Goal: Task Accomplishment & Management: Complete application form

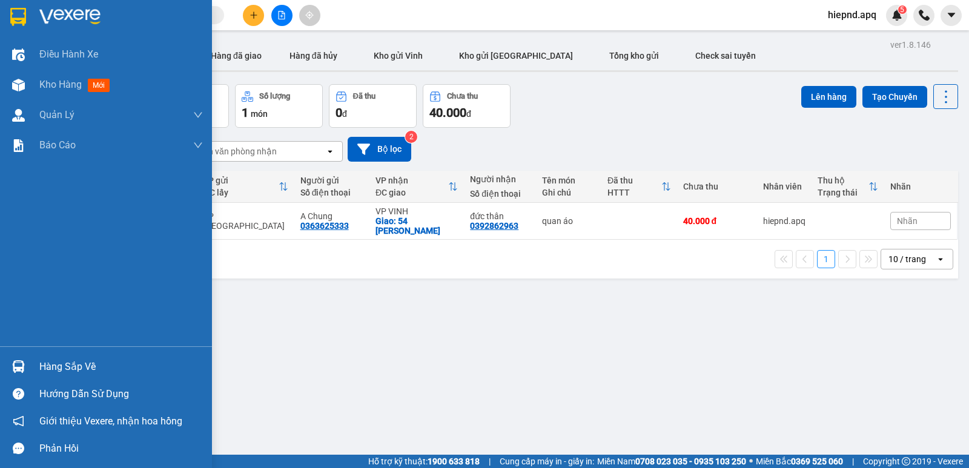
click at [59, 368] on div "Hàng sắp về" at bounding box center [121, 367] width 164 height 18
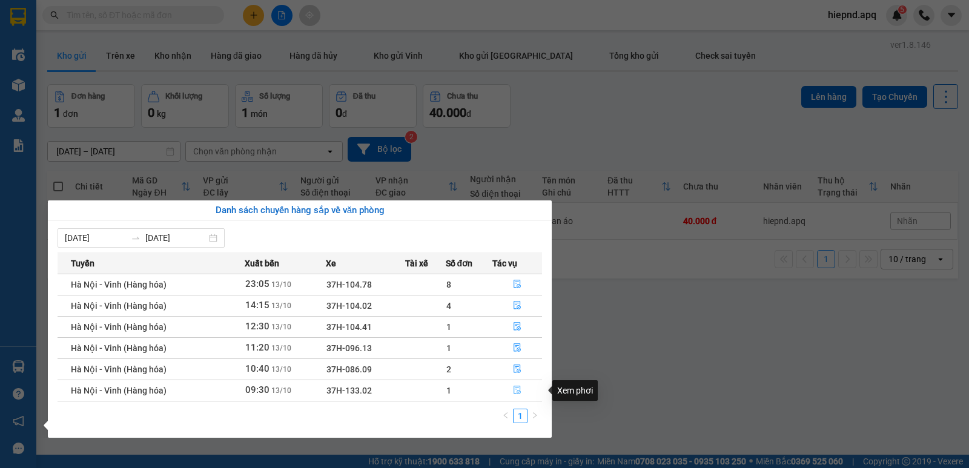
click at [515, 391] on icon "file-done" at bounding box center [517, 390] width 8 height 8
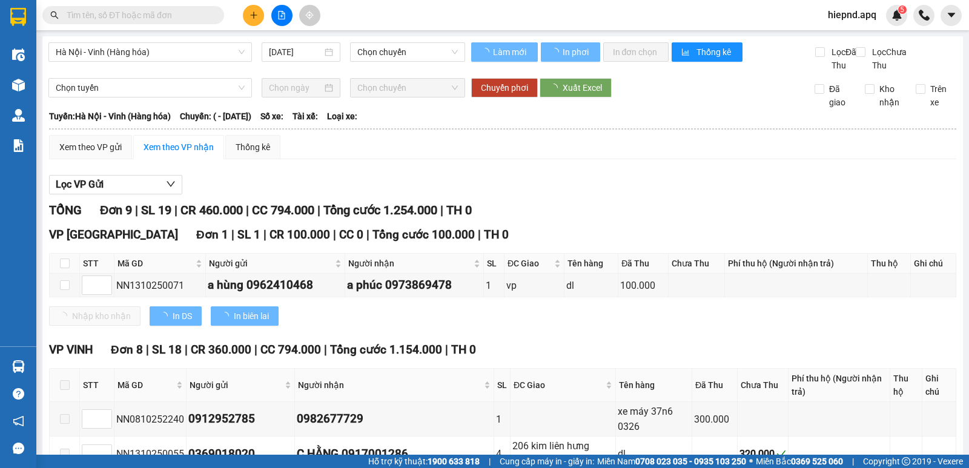
type input "[DATE]"
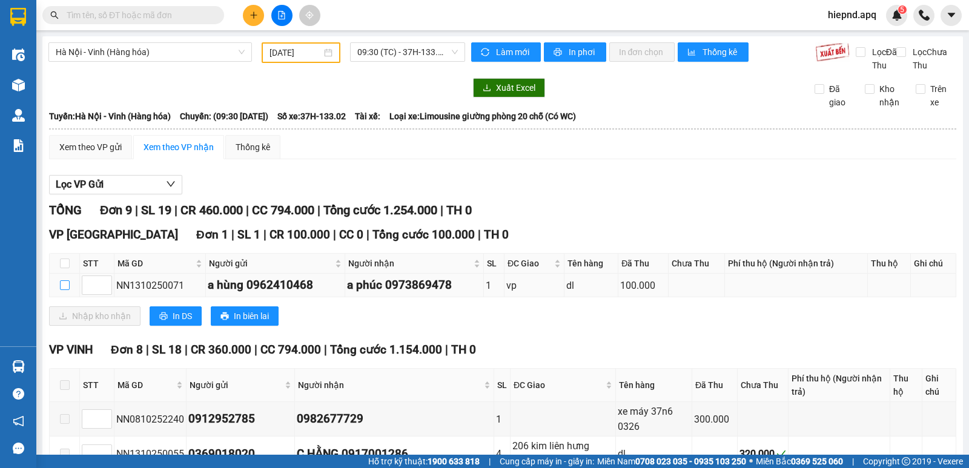
click at [65, 290] on input "checkbox" at bounding box center [65, 285] width 10 height 10
checkbox input "true"
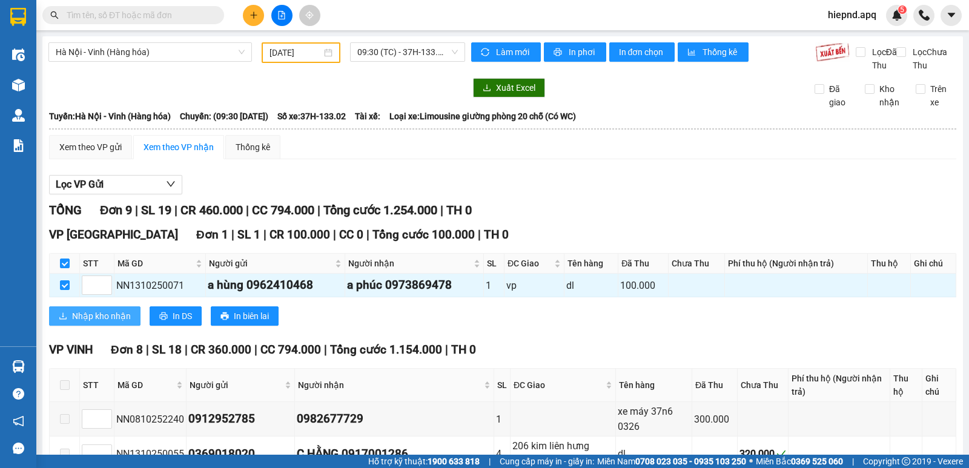
click at [87, 323] on span "Nhập kho nhận" at bounding box center [101, 316] width 59 height 13
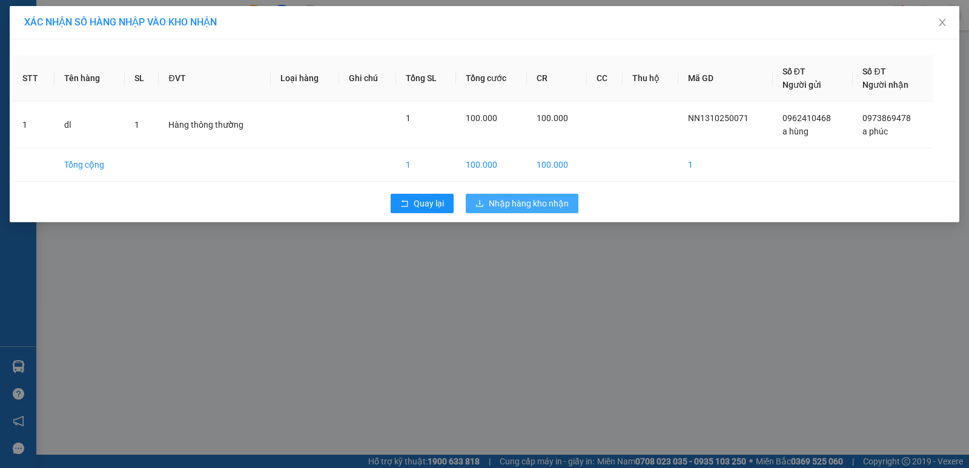
click at [539, 204] on span "Nhập hàng kho nhận" at bounding box center [529, 203] width 80 height 13
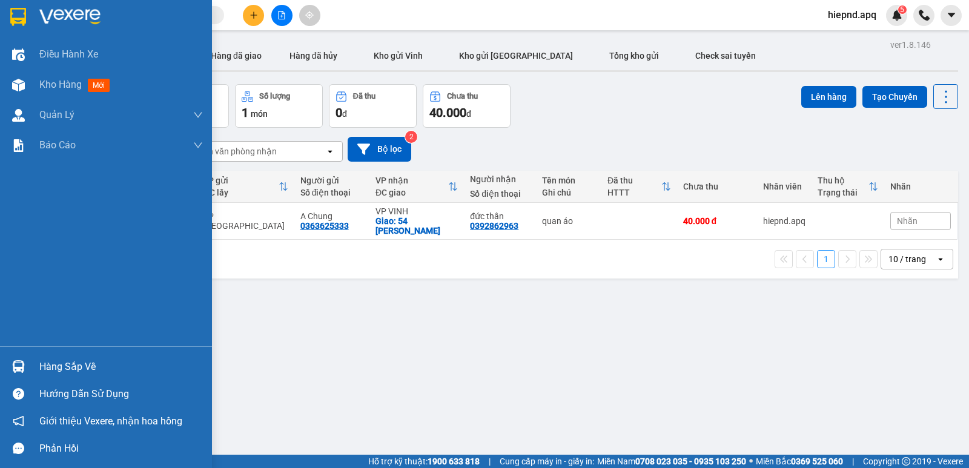
click at [73, 365] on div "Hàng sắp về" at bounding box center [121, 367] width 164 height 18
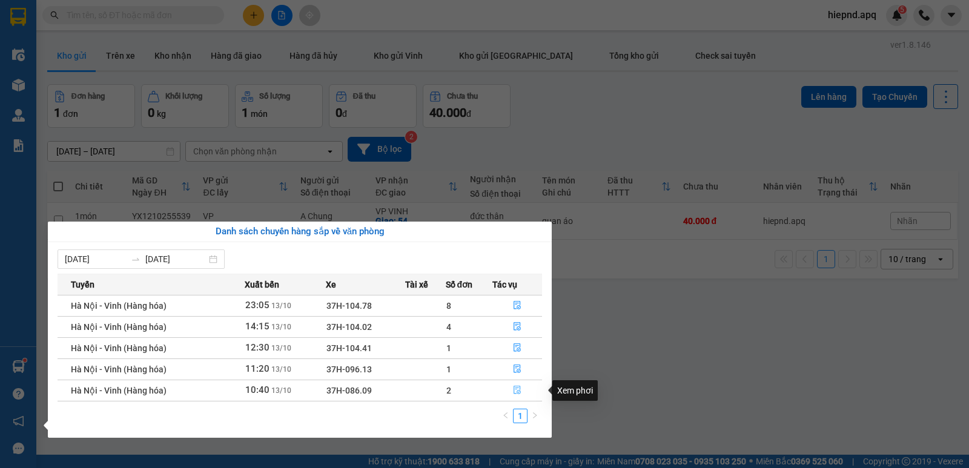
click at [520, 392] on icon "file-done" at bounding box center [517, 390] width 7 height 8
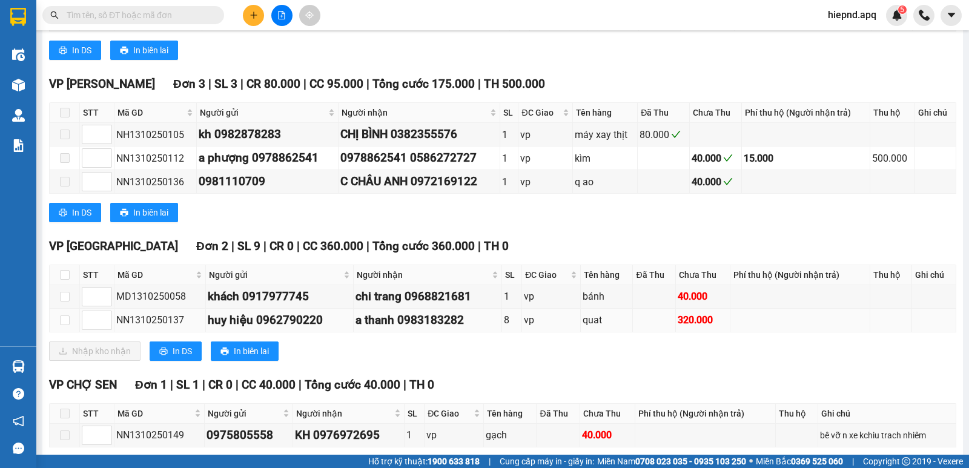
scroll to position [363, 0]
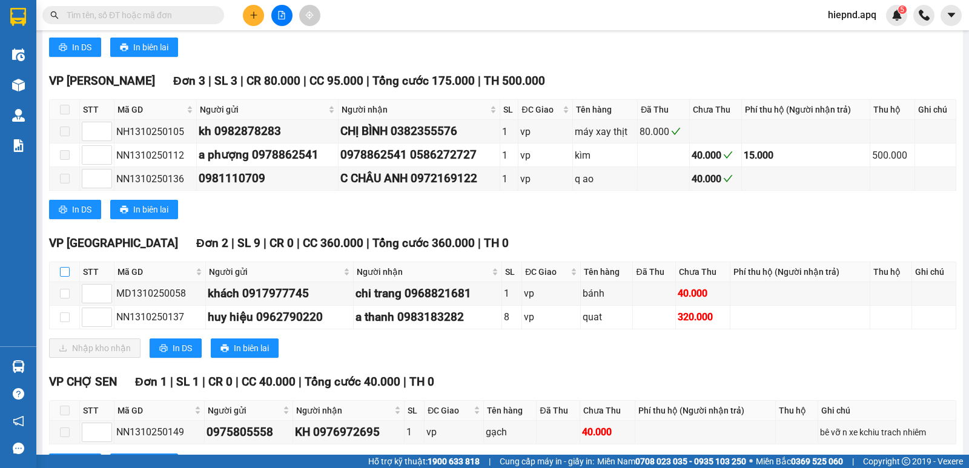
click at [65, 277] on input "checkbox" at bounding box center [65, 272] width 10 height 10
checkbox input "true"
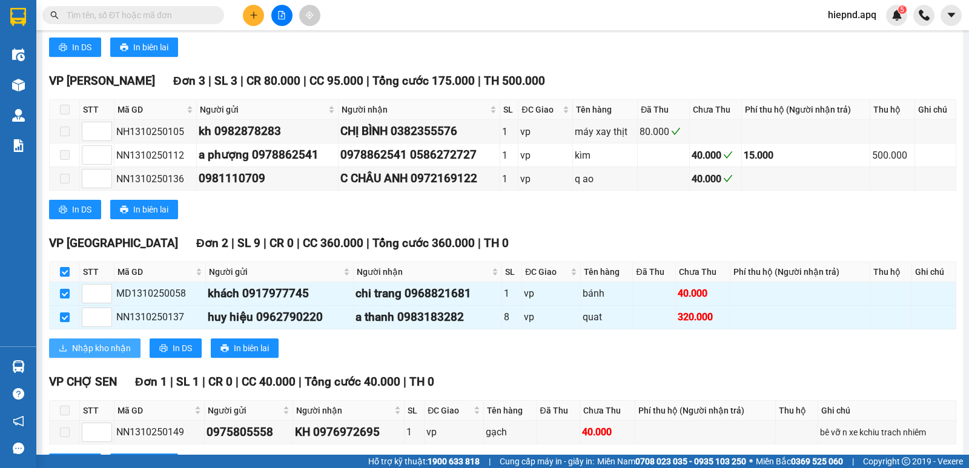
click at [94, 355] on span "Nhập kho nhận" at bounding box center [101, 348] width 59 height 13
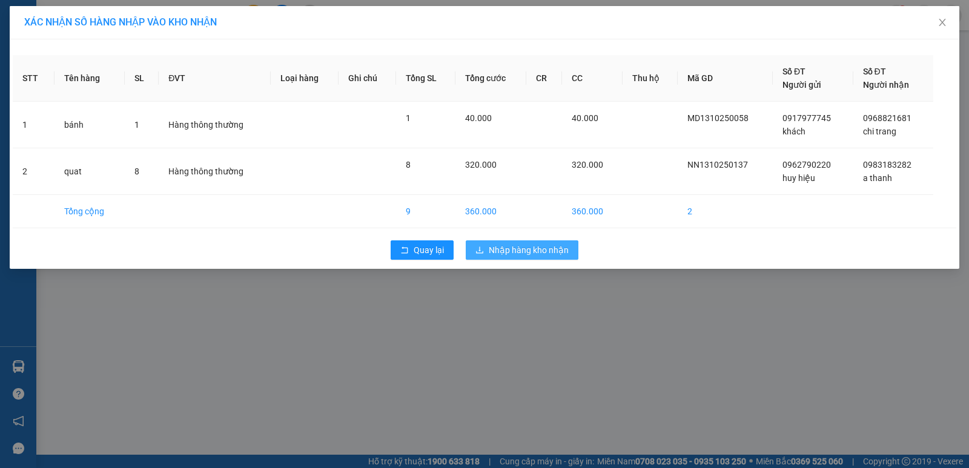
click at [517, 253] on span "Nhập hàng kho nhận" at bounding box center [529, 250] width 80 height 13
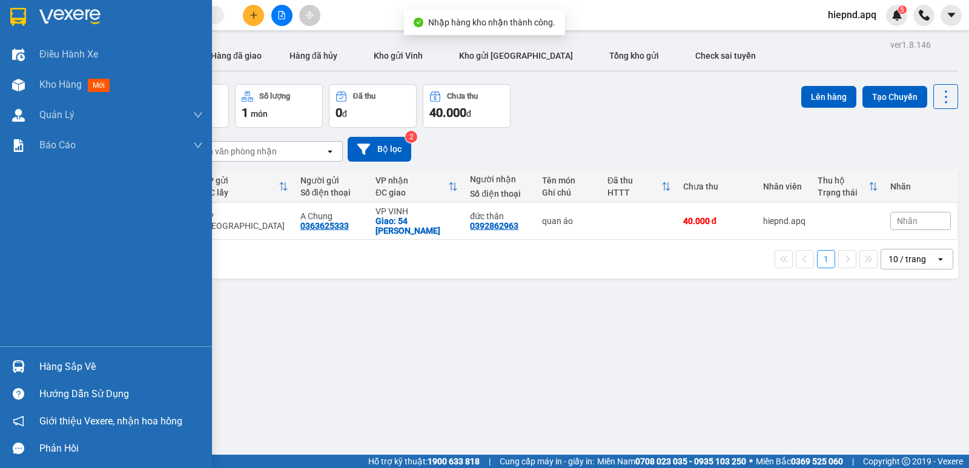
click at [58, 366] on div "Hàng sắp về" at bounding box center [121, 367] width 164 height 18
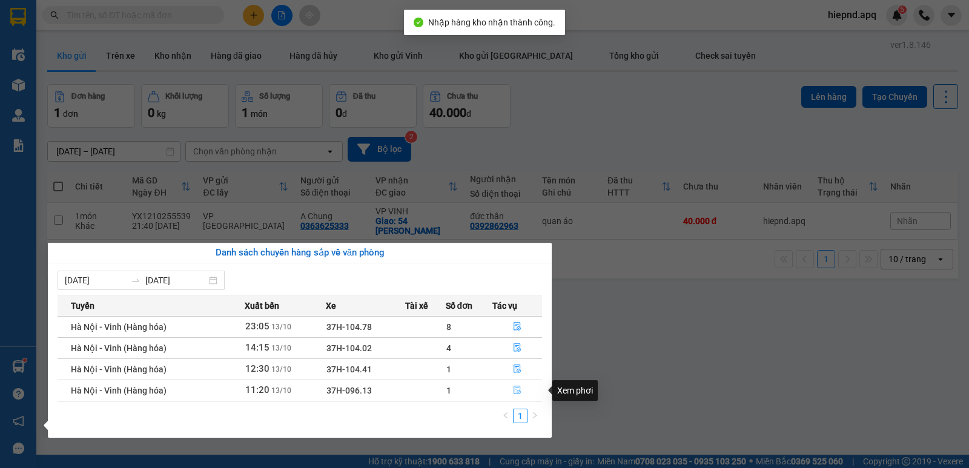
click at [516, 388] on icon "file-done" at bounding box center [517, 390] width 7 height 8
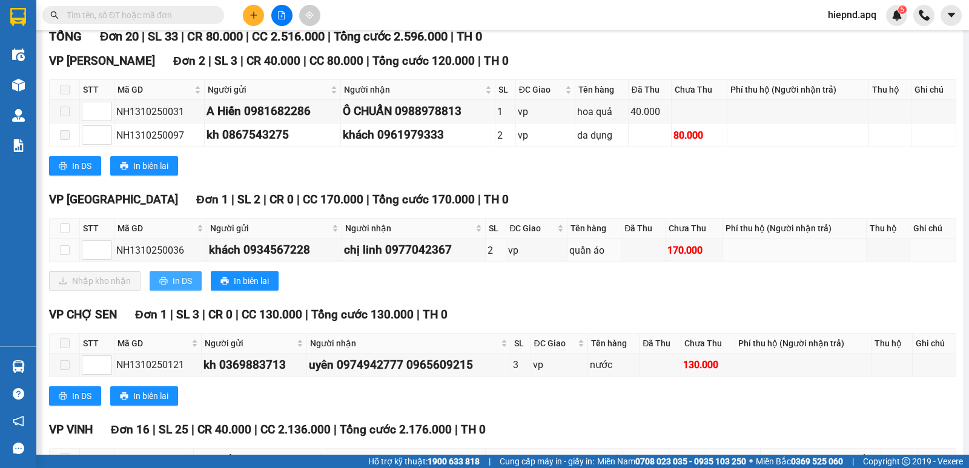
scroll to position [182, 0]
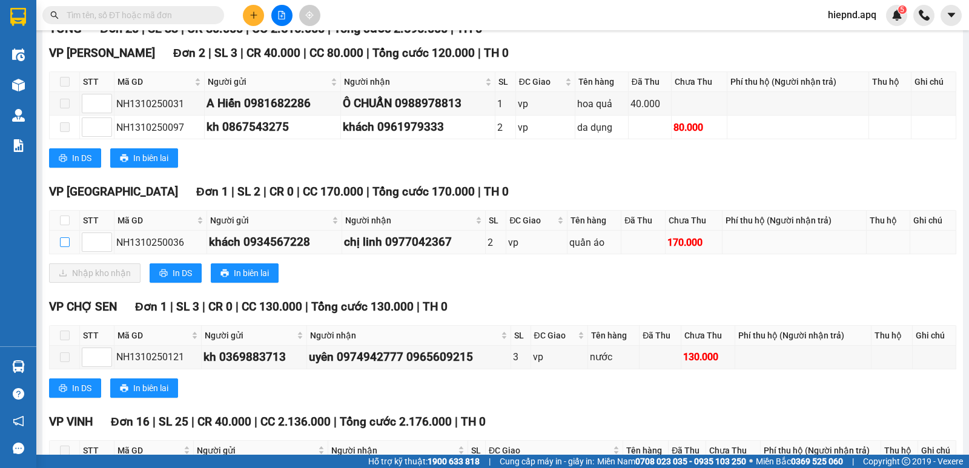
click at [63, 247] on input "checkbox" at bounding box center [65, 242] width 10 height 10
checkbox input "true"
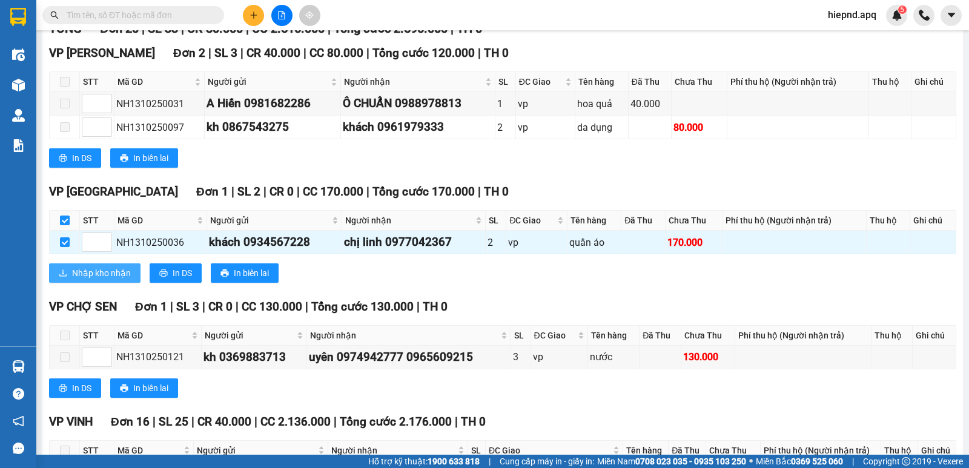
click at [93, 280] on span "Nhập kho nhận" at bounding box center [101, 273] width 59 height 13
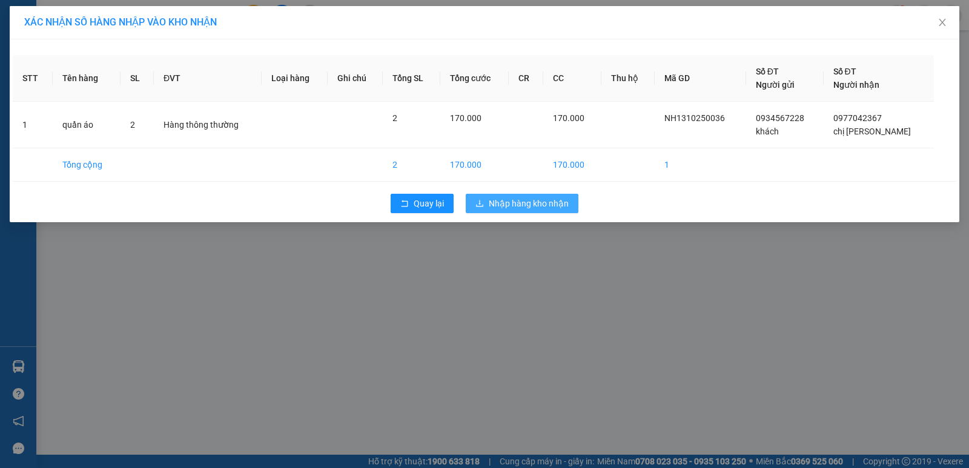
click at [531, 202] on span "Nhập hàng kho nhận" at bounding box center [529, 203] width 80 height 13
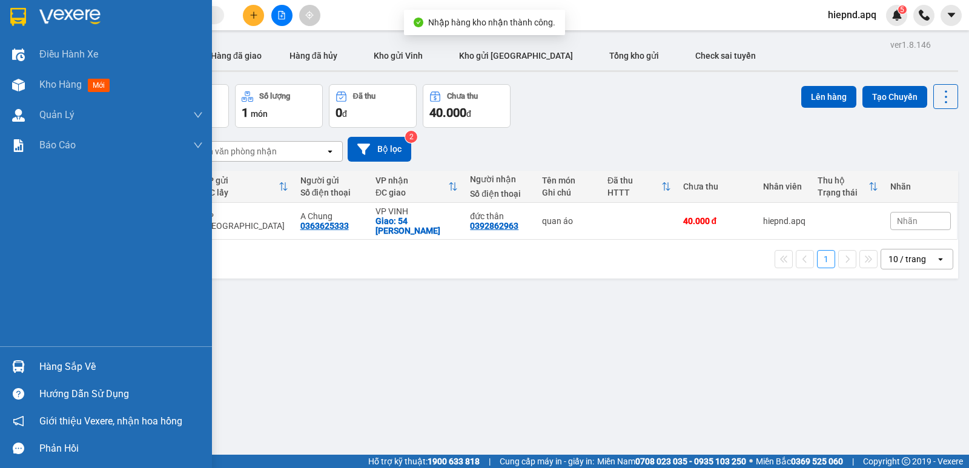
click at [61, 368] on div "Hàng sắp về" at bounding box center [121, 367] width 164 height 18
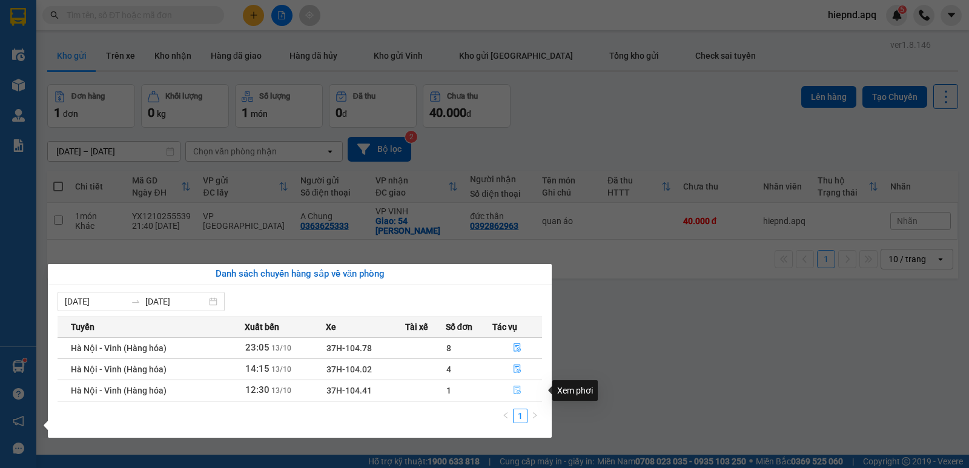
click at [516, 389] on icon "file-done" at bounding box center [517, 390] width 8 height 8
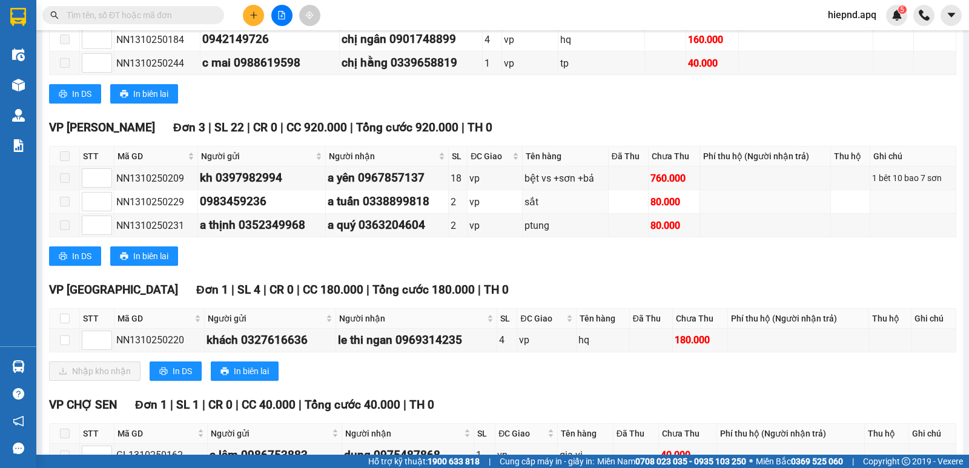
scroll to position [424, 0]
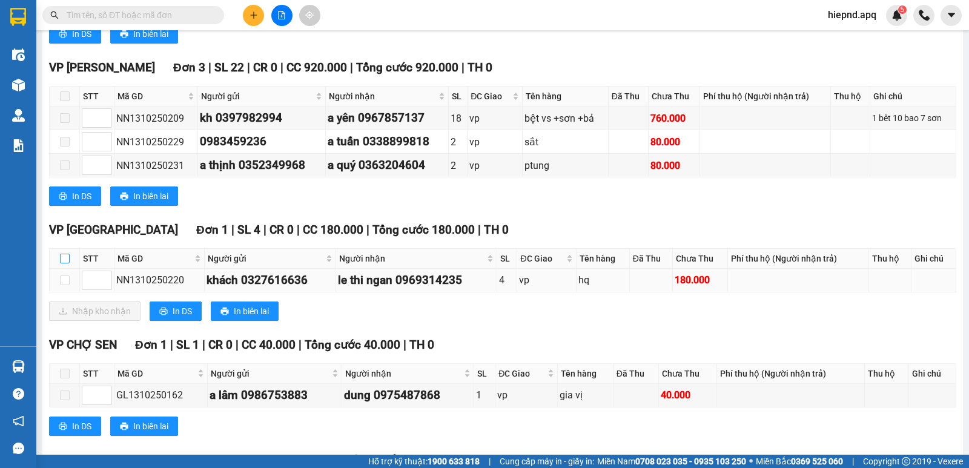
drag, startPoint x: 65, startPoint y: 271, endPoint x: 71, endPoint y: 297, distance: 26.9
click at [65, 263] on input "checkbox" at bounding box center [65, 259] width 10 height 10
checkbox input "true"
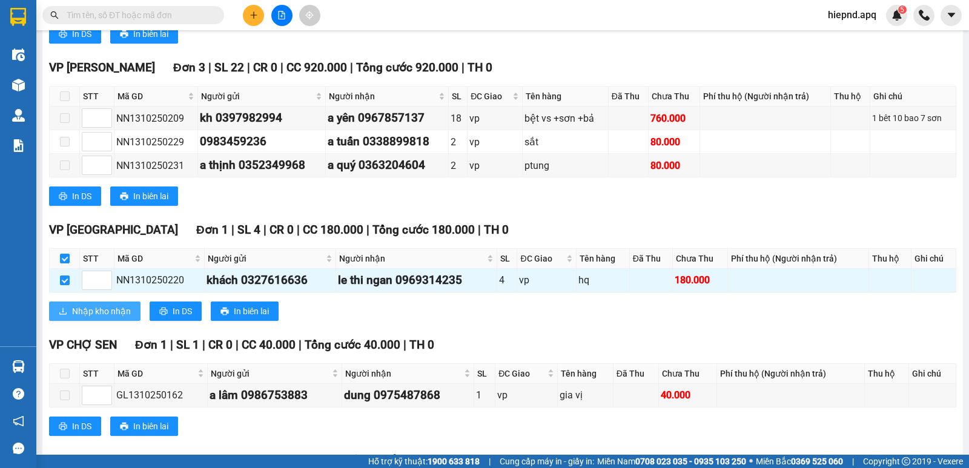
click at [80, 318] on span "Nhập kho nhận" at bounding box center [101, 311] width 59 height 13
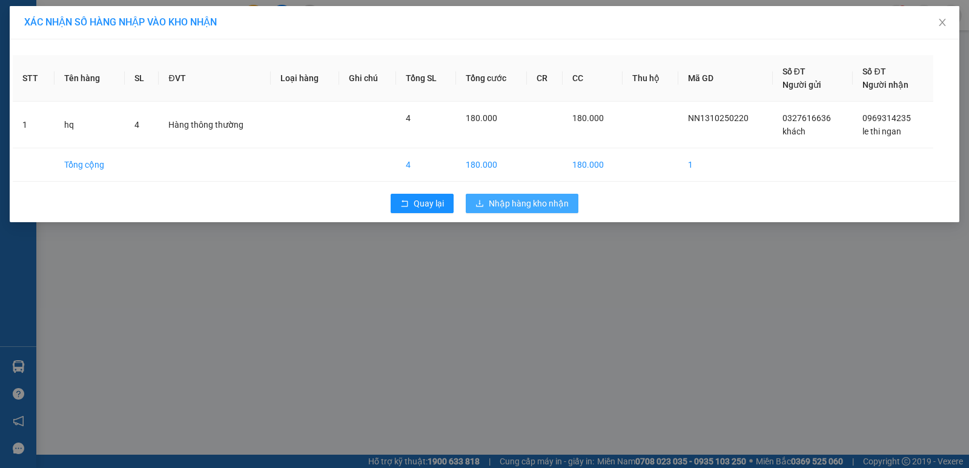
click at [492, 205] on span "Nhập hàng kho nhận" at bounding box center [529, 203] width 80 height 13
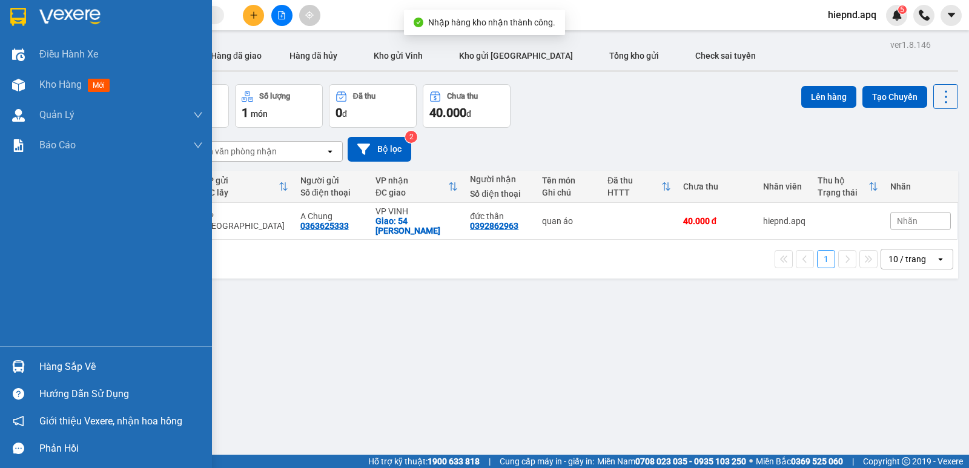
click at [51, 370] on div "Hàng sắp về" at bounding box center [121, 367] width 164 height 18
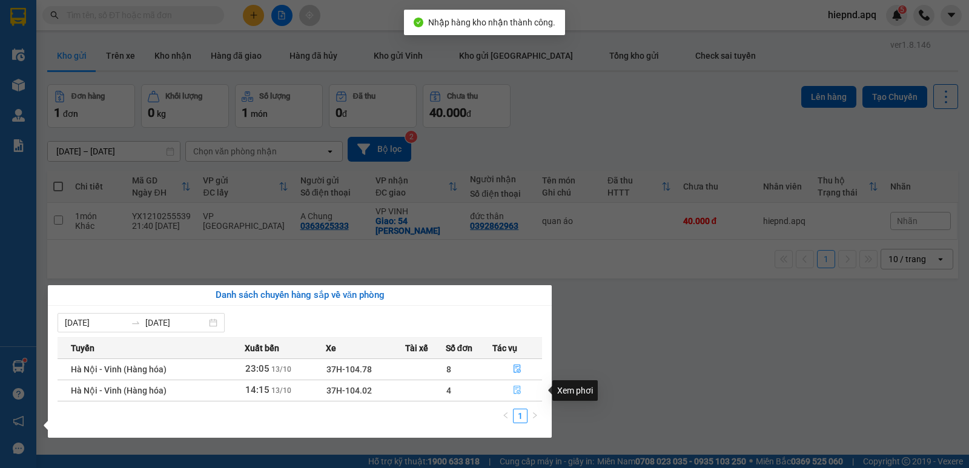
click at [514, 390] on icon "file-done" at bounding box center [517, 390] width 7 height 8
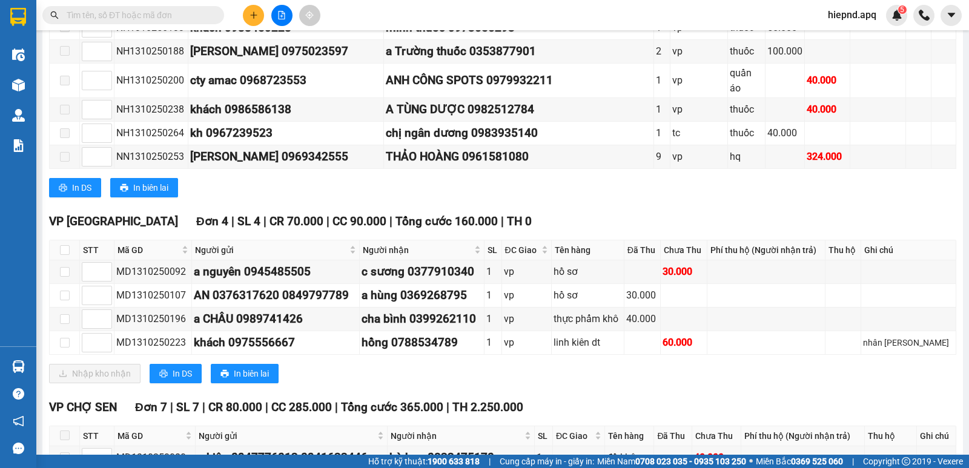
scroll to position [485, 0]
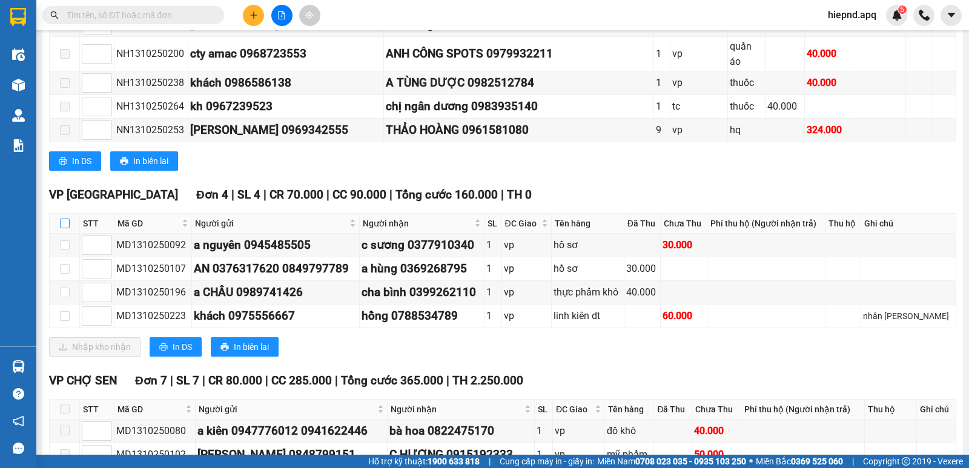
click at [67, 228] on input "checkbox" at bounding box center [65, 224] width 10 height 10
checkbox input "true"
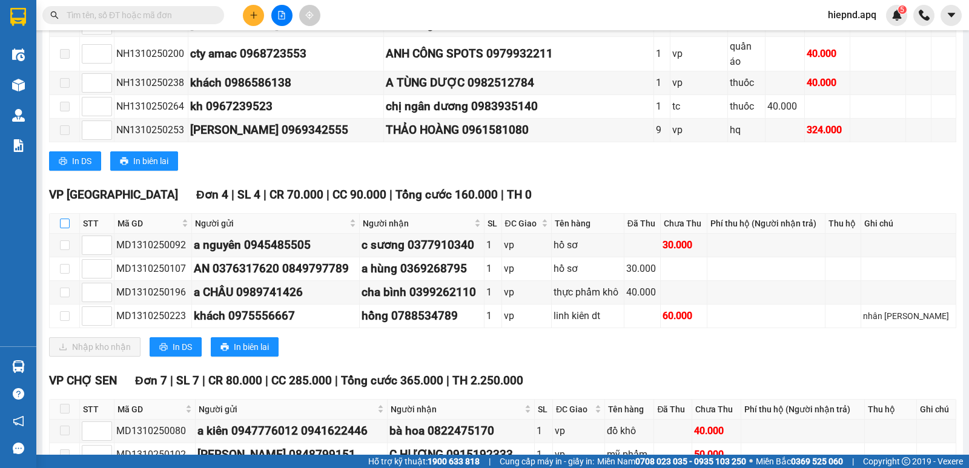
checkbox input "true"
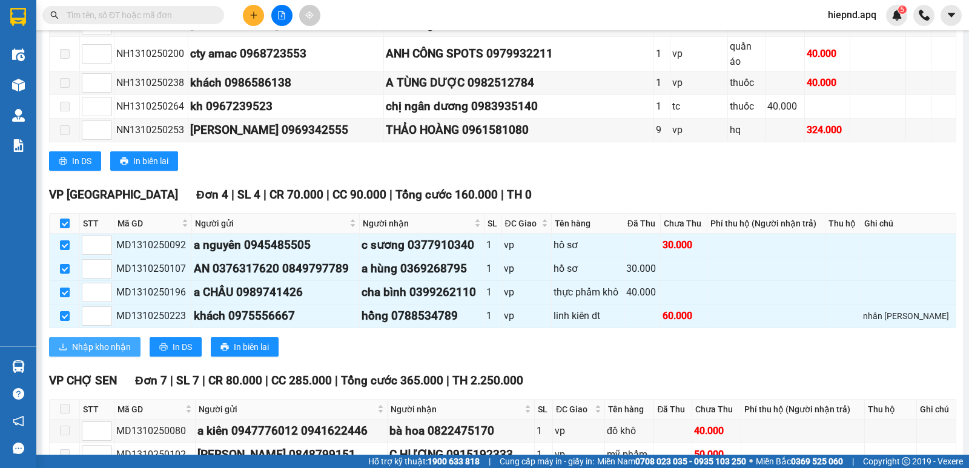
click at [94, 354] on span "Nhập kho nhận" at bounding box center [101, 346] width 59 height 13
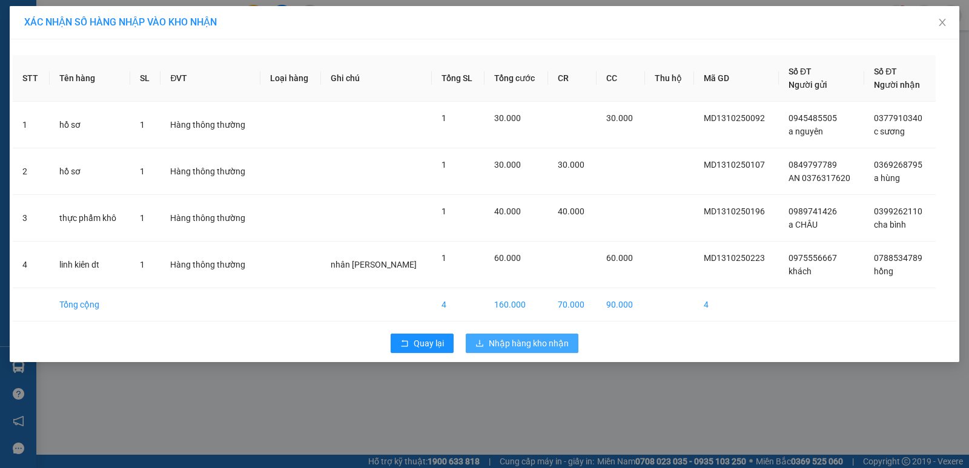
click at [532, 342] on span "Nhập hàng kho nhận" at bounding box center [529, 343] width 80 height 13
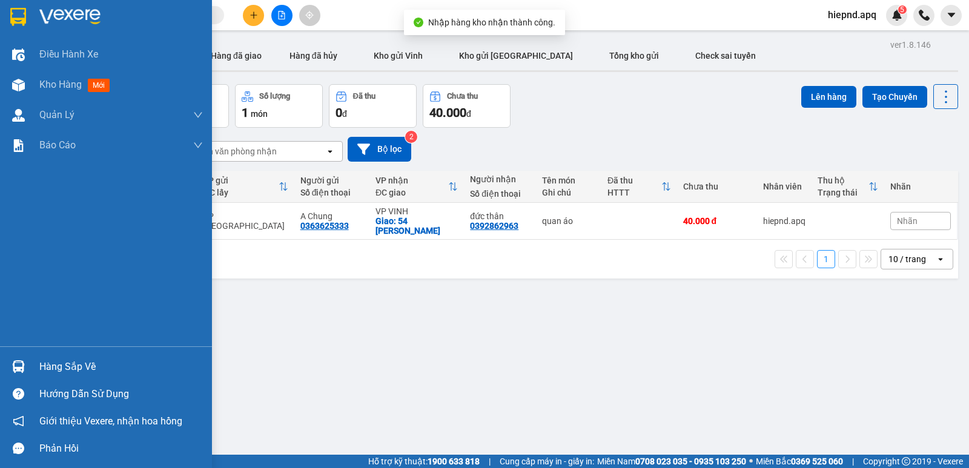
click at [70, 367] on div "Hàng sắp về" at bounding box center [121, 367] width 164 height 18
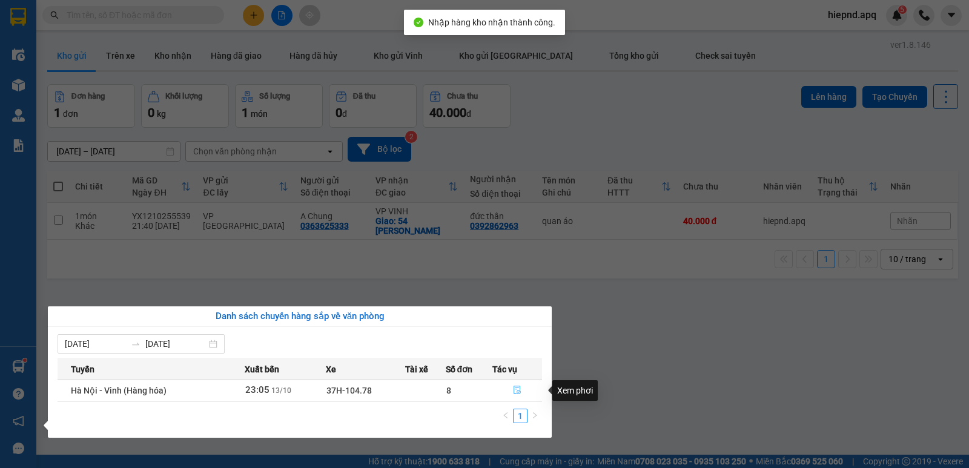
click at [514, 385] on button "button" at bounding box center [517, 390] width 48 height 19
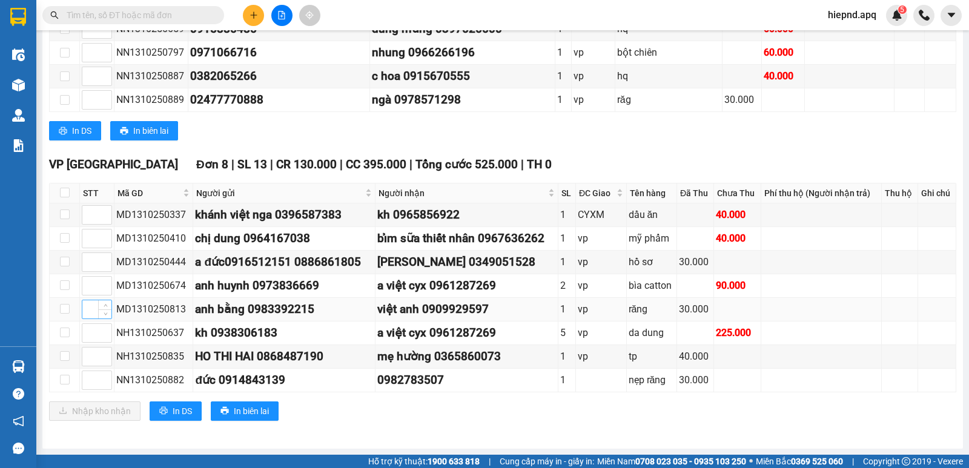
scroll to position [778, 0]
click at [65, 192] on input "checkbox" at bounding box center [65, 193] width 10 height 10
checkbox input "true"
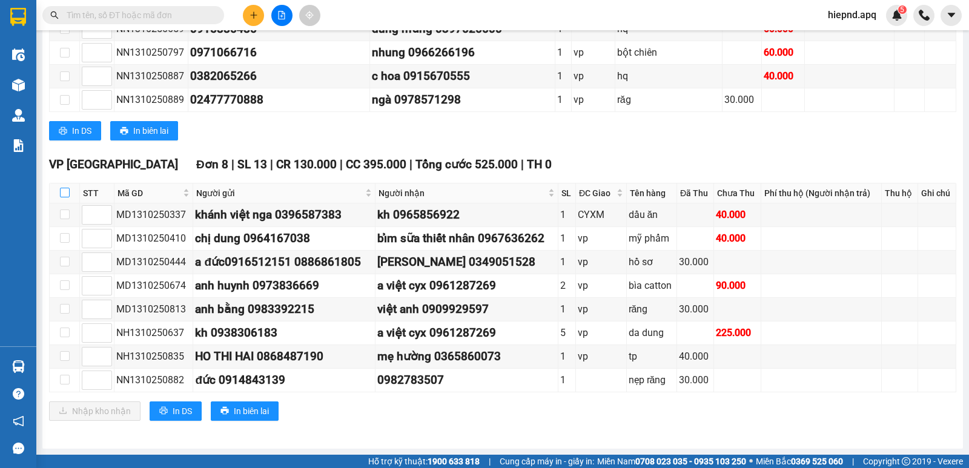
checkbox input "true"
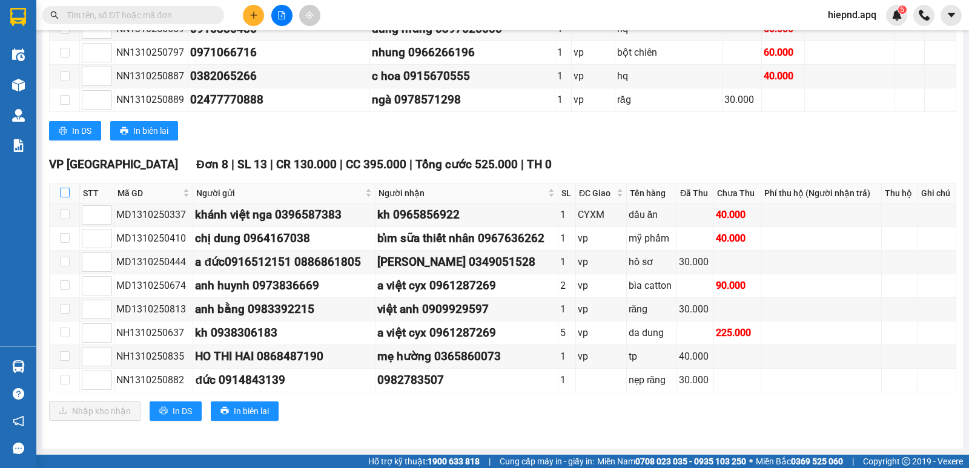
checkbox input "true"
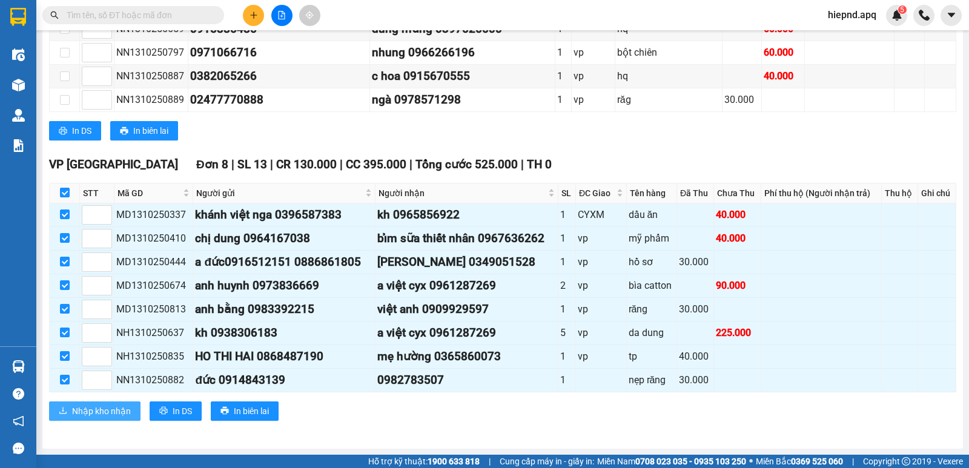
click at [116, 408] on span "Nhập kho nhận" at bounding box center [101, 411] width 59 height 13
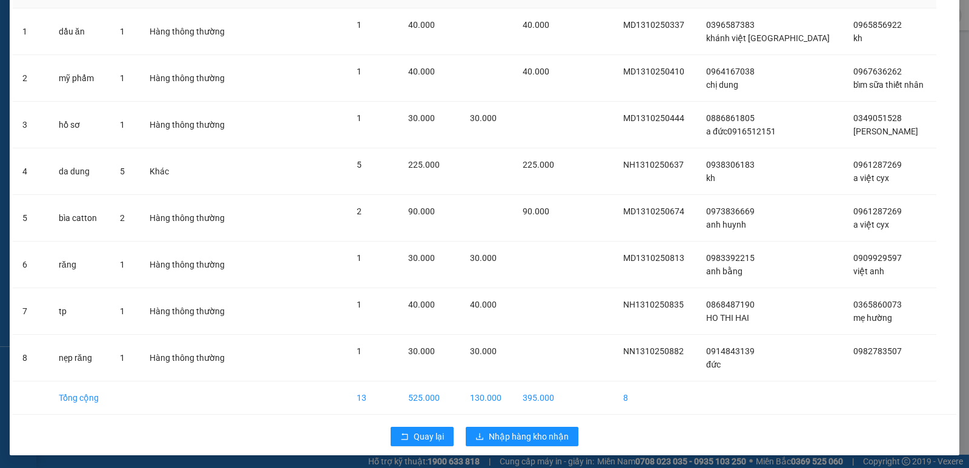
scroll to position [95, 0]
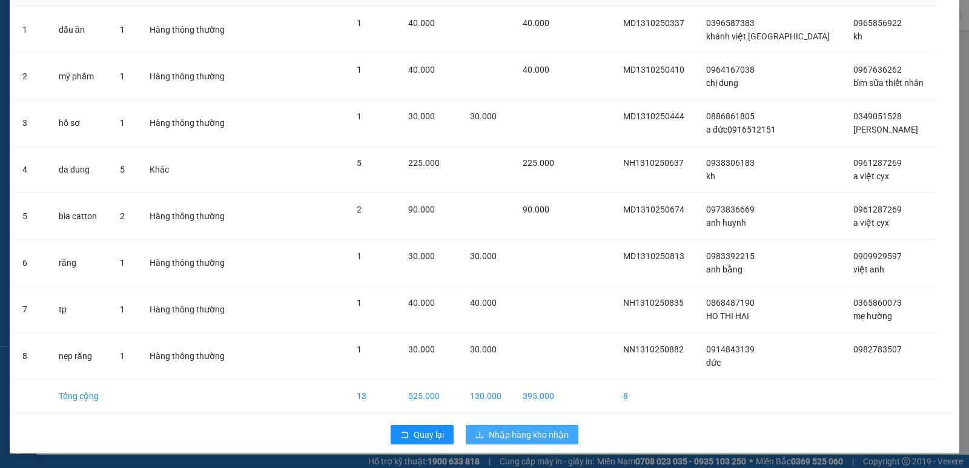
click at [524, 434] on span "Nhập hàng kho nhận" at bounding box center [529, 434] width 80 height 13
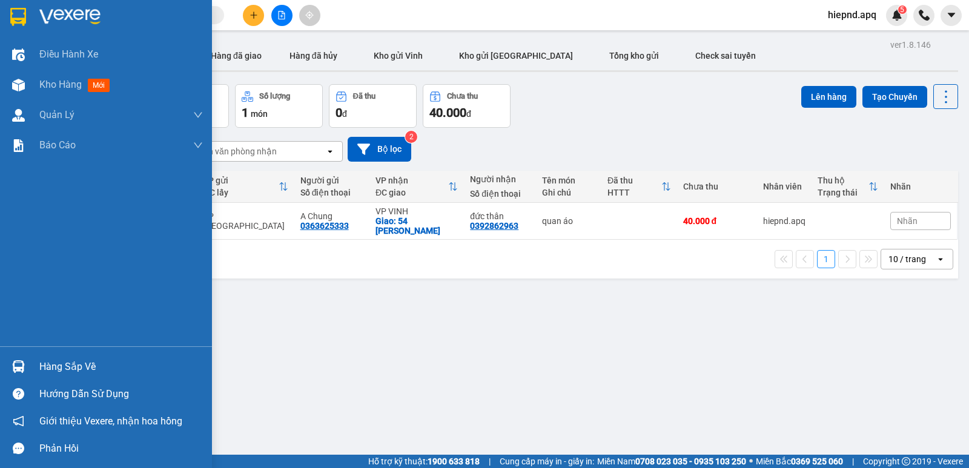
click at [65, 367] on div "Hàng sắp về" at bounding box center [121, 367] width 164 height 18
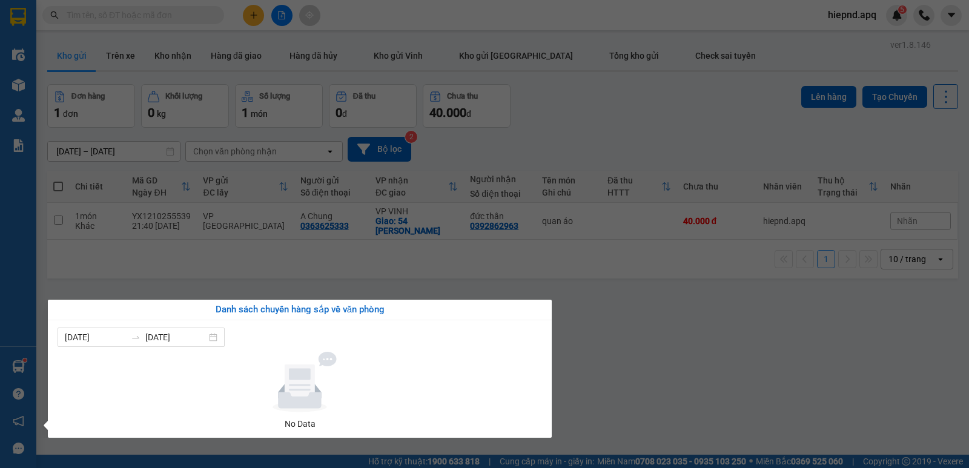
click at [815, 371] on section "Kết quả tìm kiếm ( 0 ) Bộ lọc No Data hiepnd.apq 5 Điều hành xe Kho hàng mới Qu…" at bounding box center [484, 234] width 969 height 468
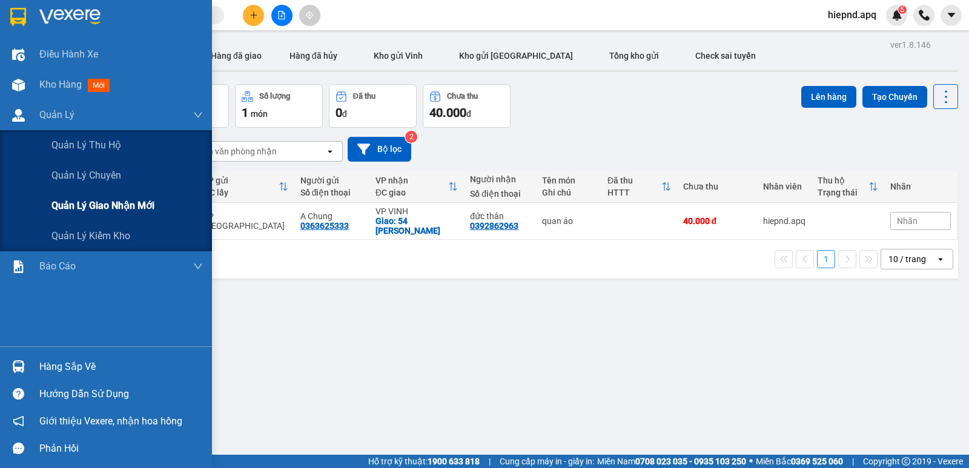
click at [85, 219] on div "Quản lý giao nhận mới" at bounding box center [126, 206] width 151 height 30
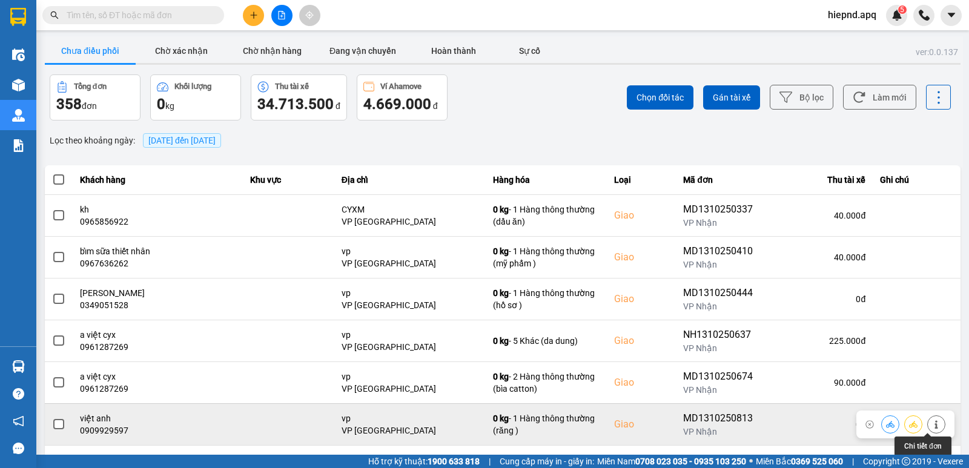
click at [935, 426] on icon at bounding box center [936, 424] width 3 height 8
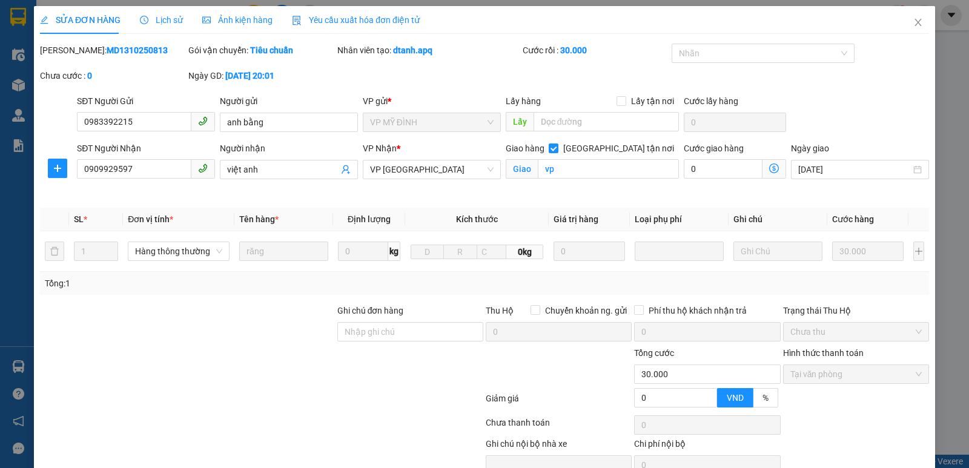
type input "0983392215"
type input "anh bằng"
type input "0909929597"
type input "việt anh"
checkbox input "true"
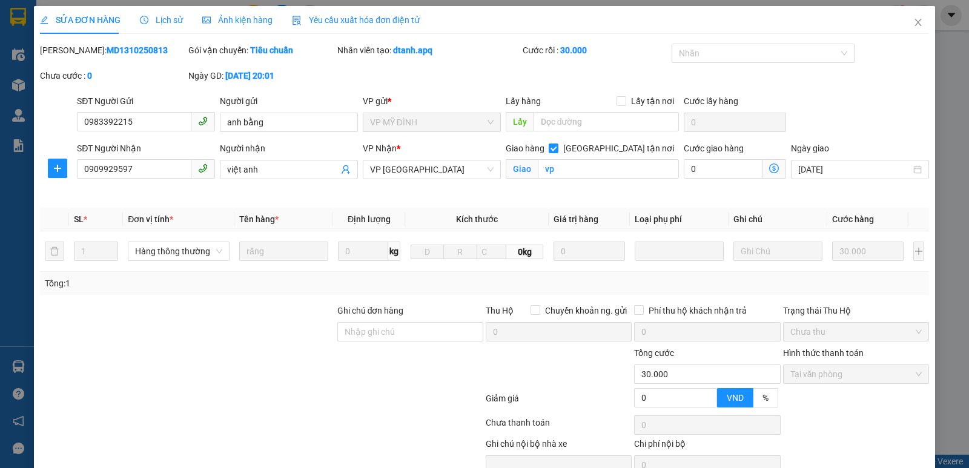
type input "vp"
type input "0"
type input "30.000"
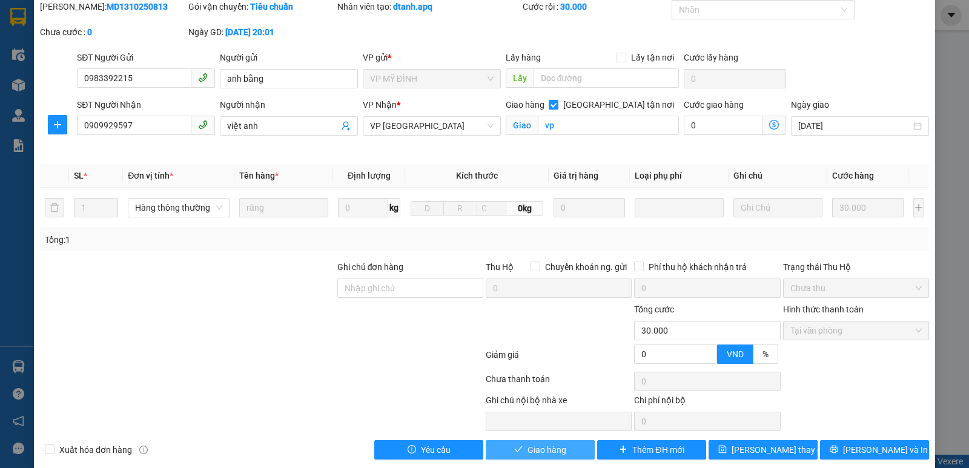
click at [559, 454] on span "Giao hàng" at bounding box center [547, 449] width 39 height 13
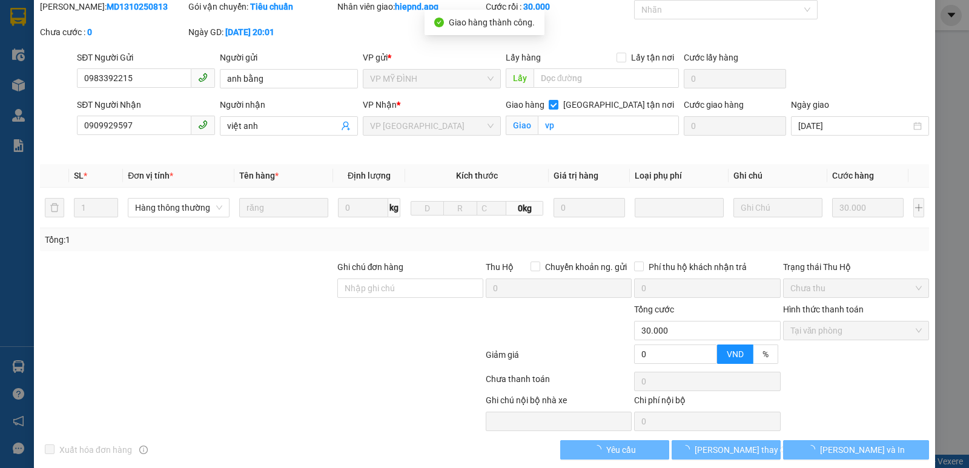
scroll to position [0, 0]
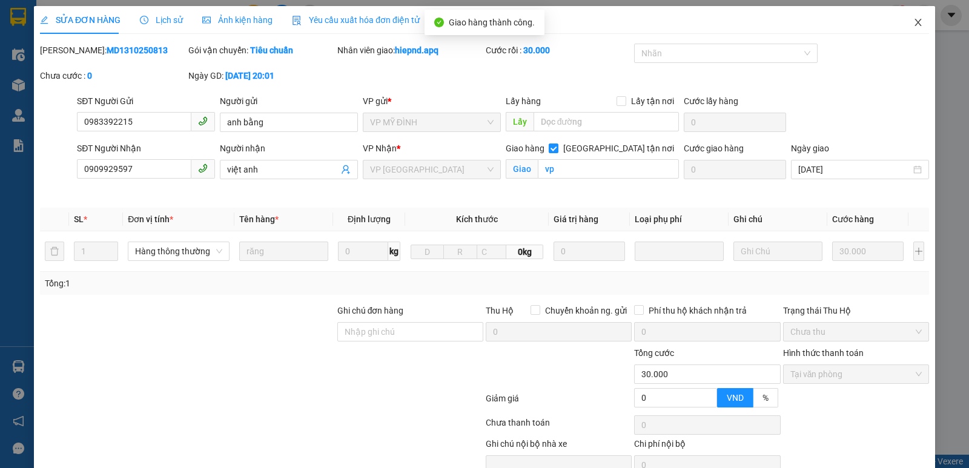
click at [913, 21] on icon "close" at bounding box center [918, 23] width 10 height 10
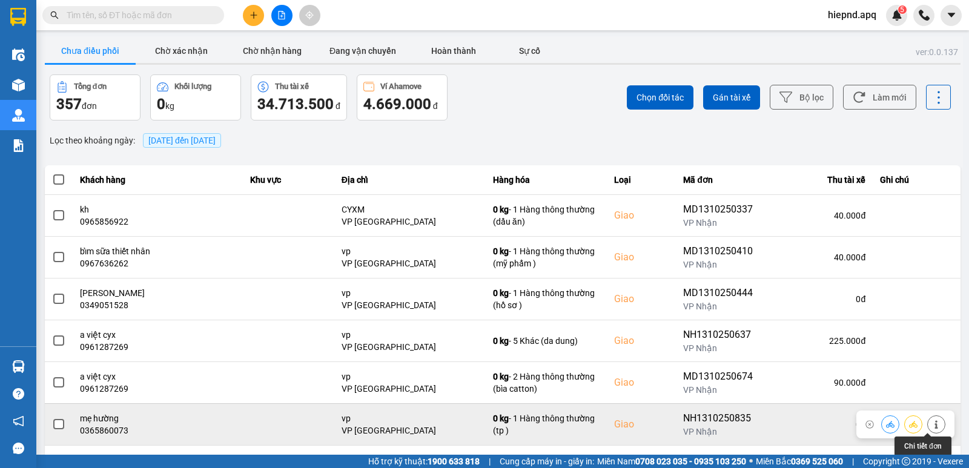
click at [932, 420] on icon at bounding box center [936, 424] width 8 height 8
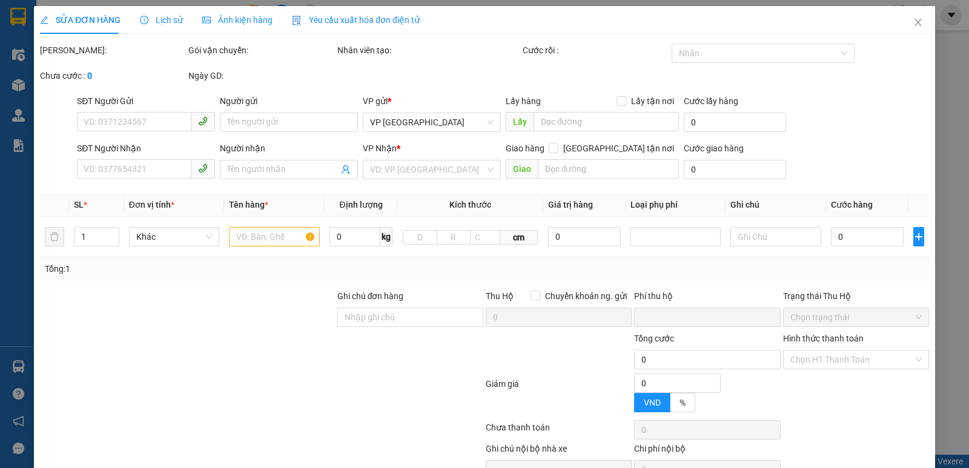
type input "0868487190"
type input "HO THI HAI"
type input "0365860073"
type input "mẹ hường"
checkbox input "true"
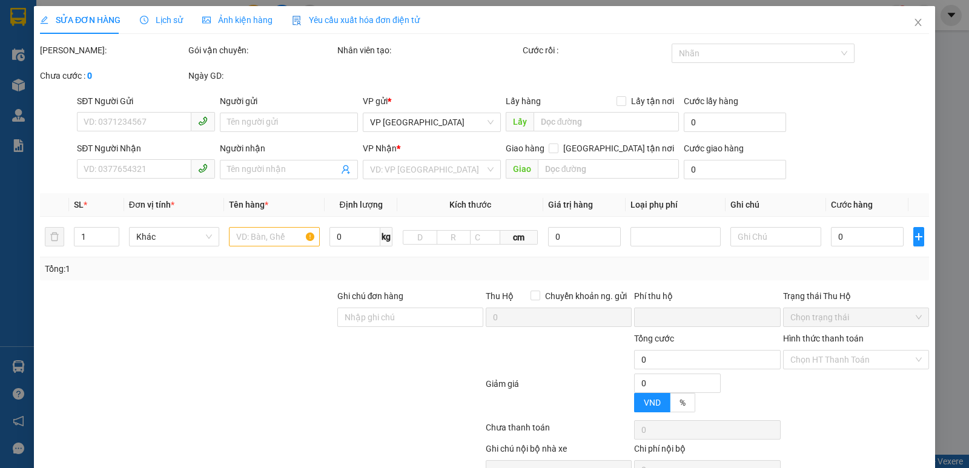
type input "vp"
type input "0"
type input "40.000"
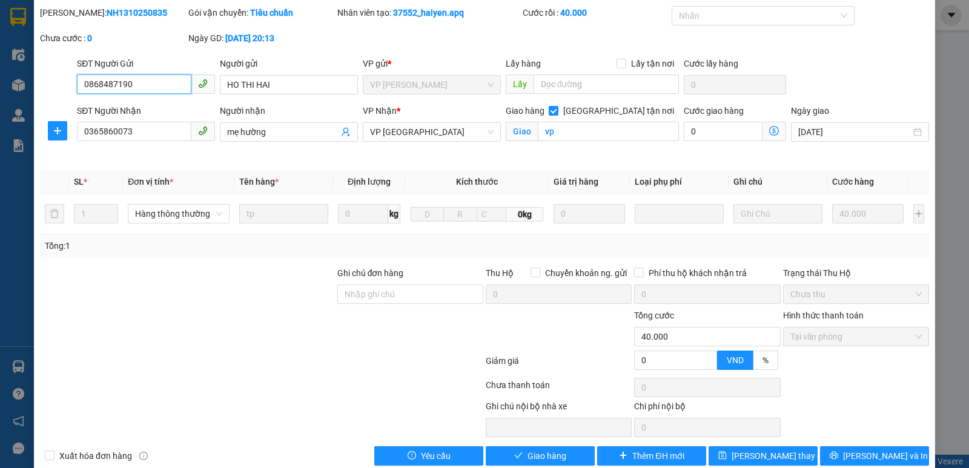
scroll to position [59, 0]
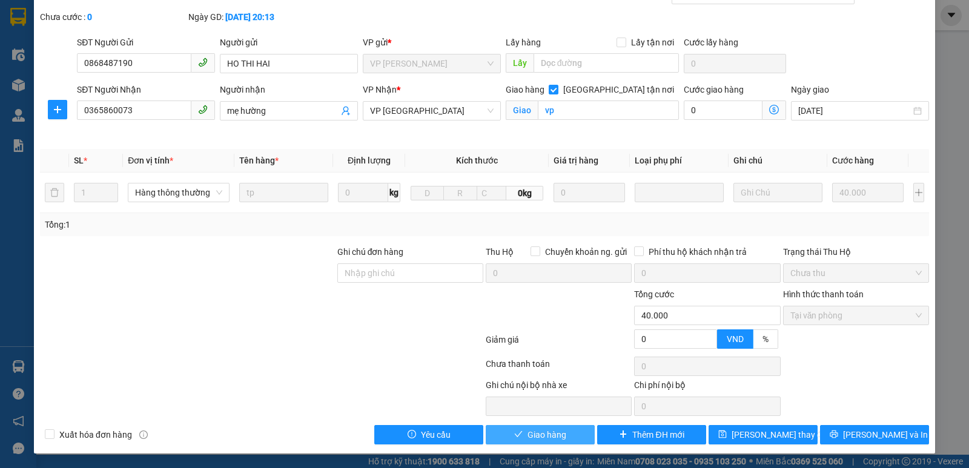
click at [532, 434] on span "Giao hàng" at bounding box center [547, 434] width 39 height 13
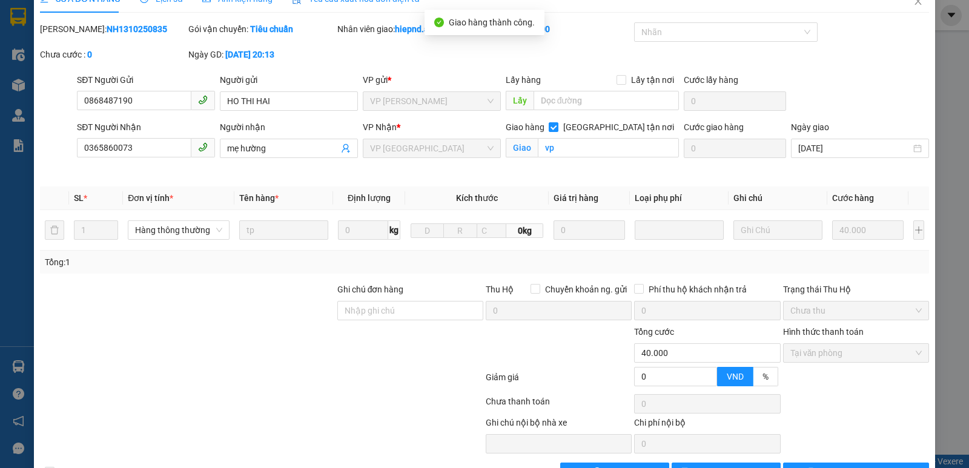
scroll to position [0, 0]
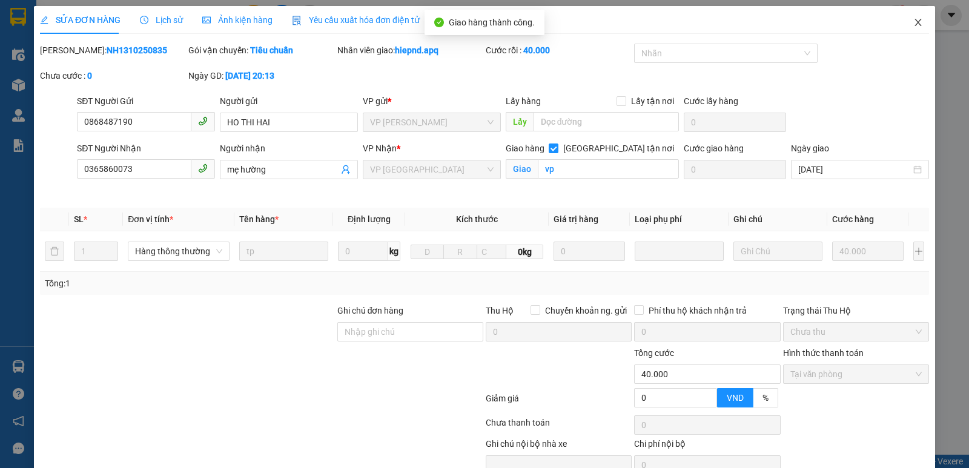
click at [915, 22] on icon "close" at bounding box center [918, 22] width 7 height 7
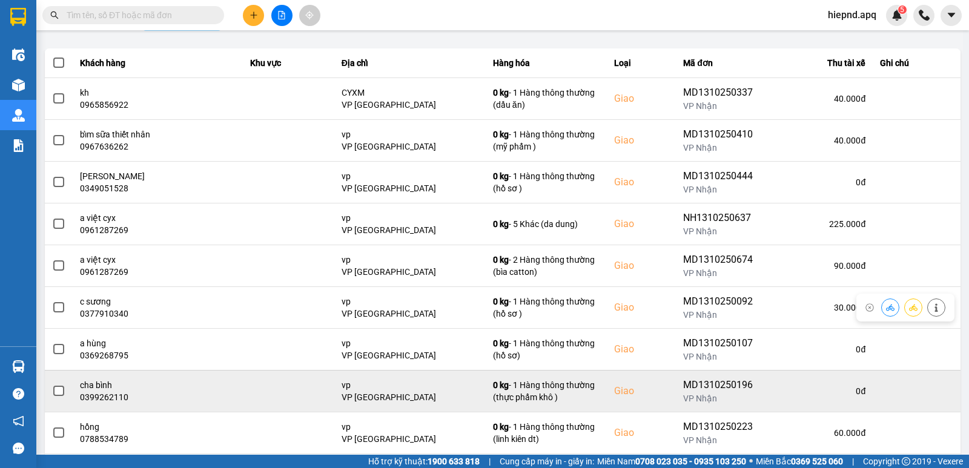
scroll to position [121, 0]
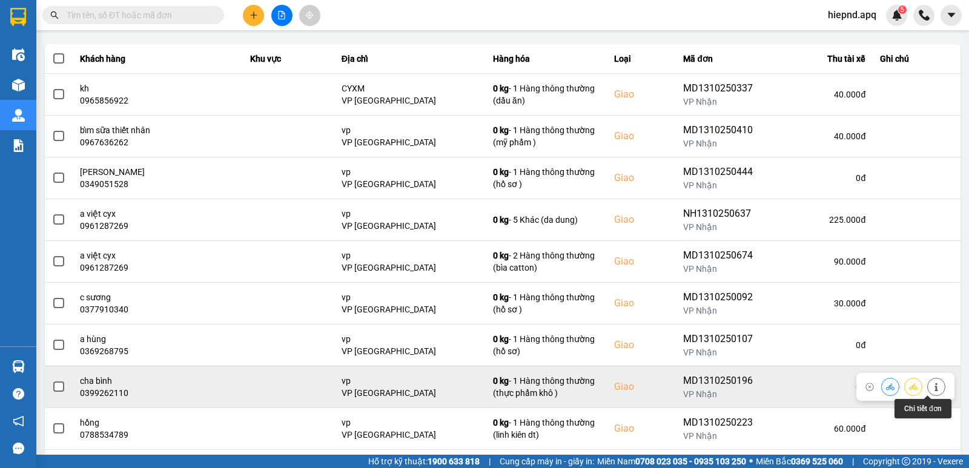
click at [935, 388] on icon at bounding box center [936, 387] width 3 height 8
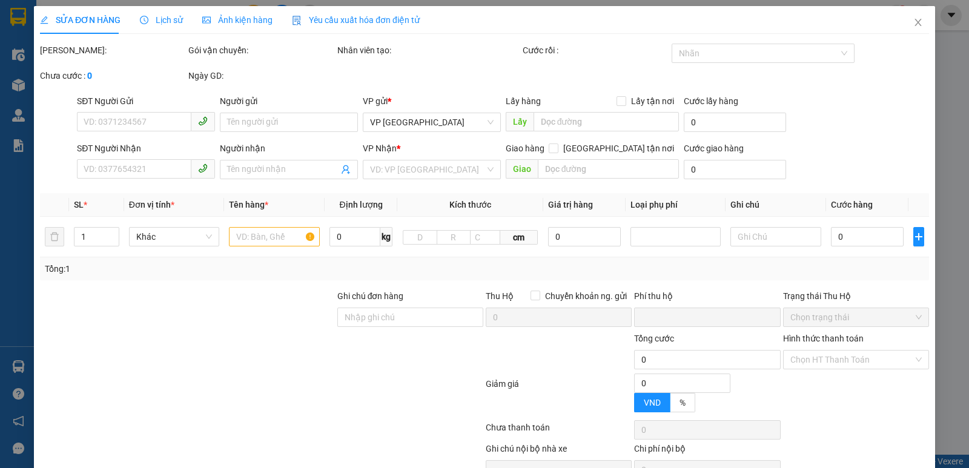
type input "0989741426"
type input "a CHÂU"
type input "0399262110"
type input "cha bình"
checkbox input "true"
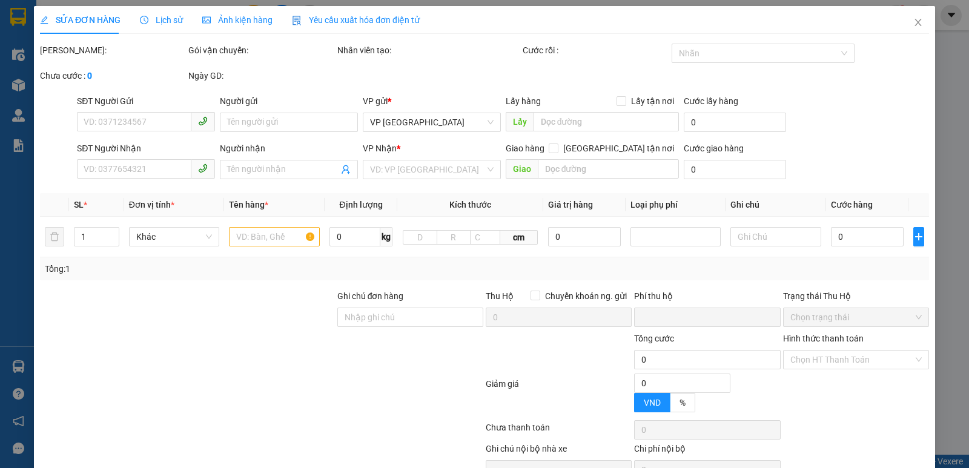
type input "vp"
type input "0"
type input "40.000"
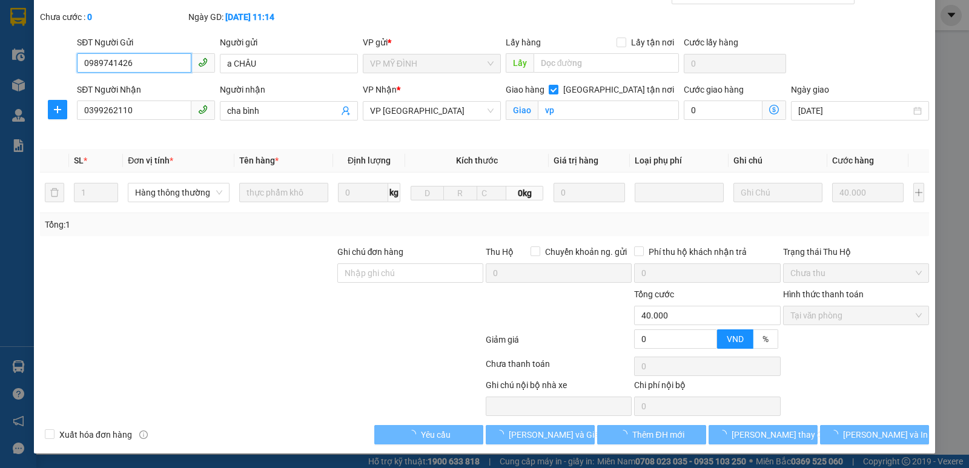
scroll to position [57, 0]
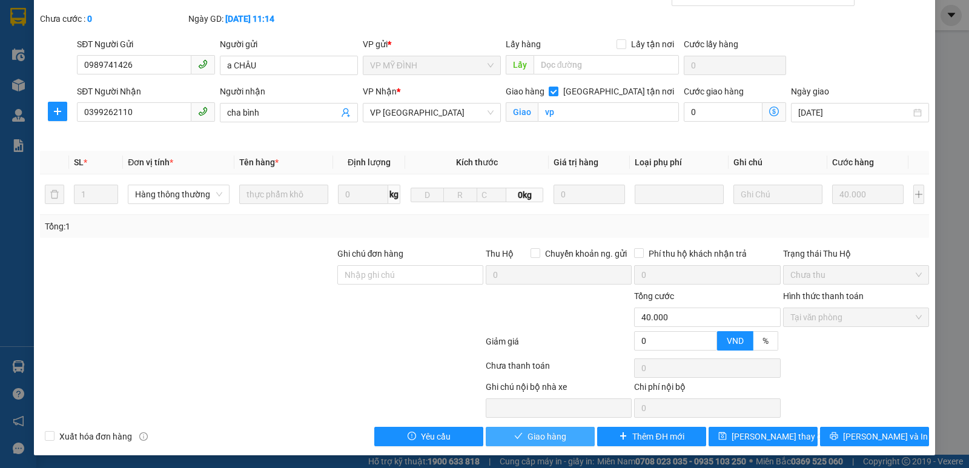
click at [570, 437] on button "Giao hàng" at bounding box center [540, 436] width 109 height 19
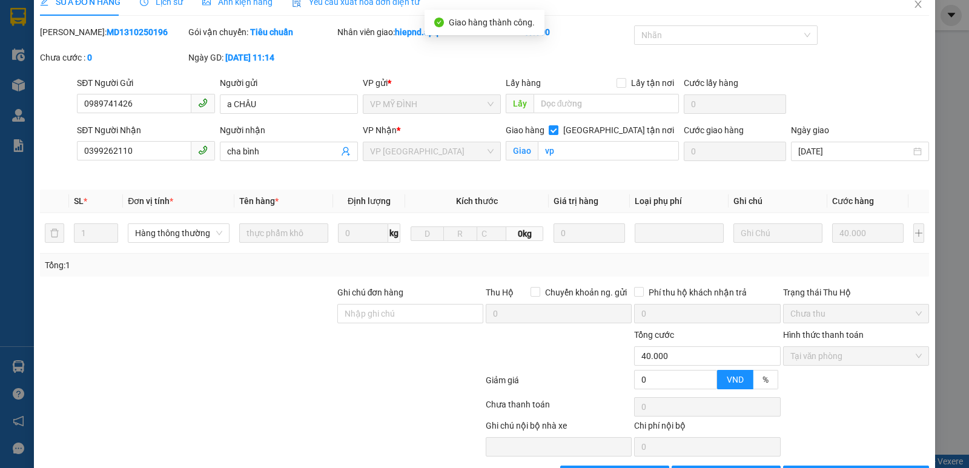
scroll to position [0, 0]
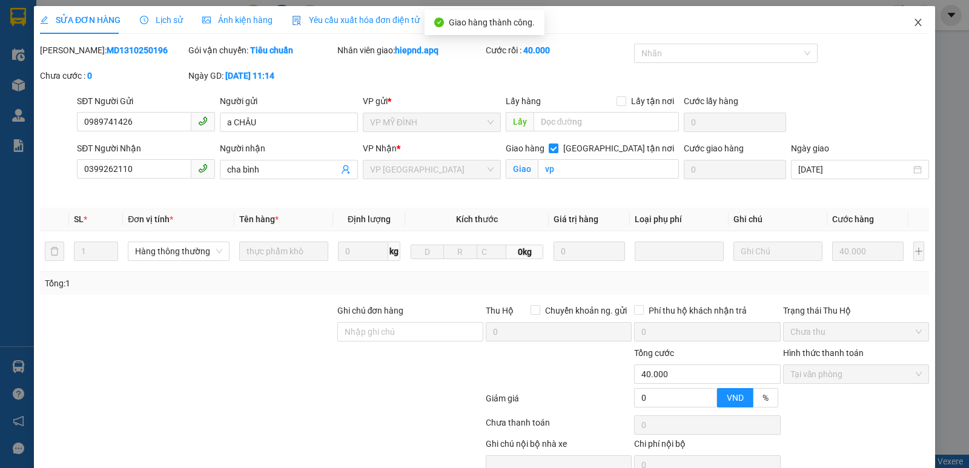
click at [913, 22] on icon "close" at bounding box center [918, 23] width 10 height 10
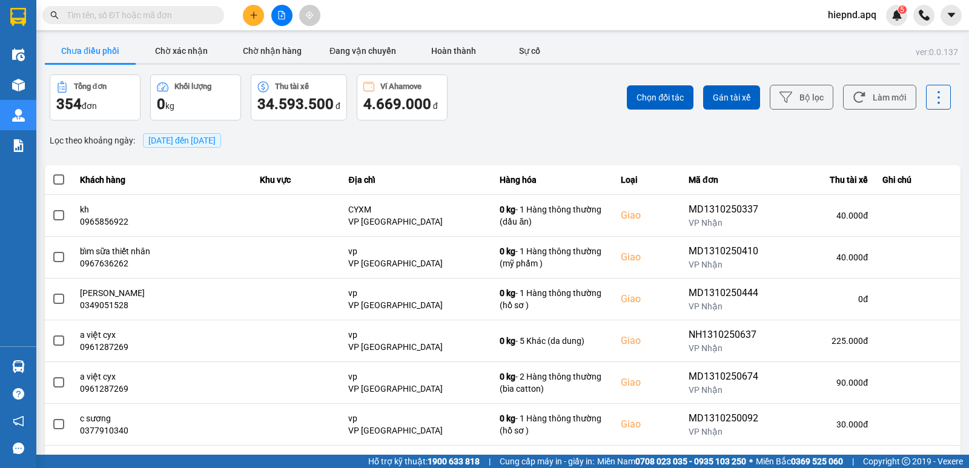
click at [208, 139] on span "[DATE] đến [DATE]" at bounding box center [181, 141] width 67 height 10
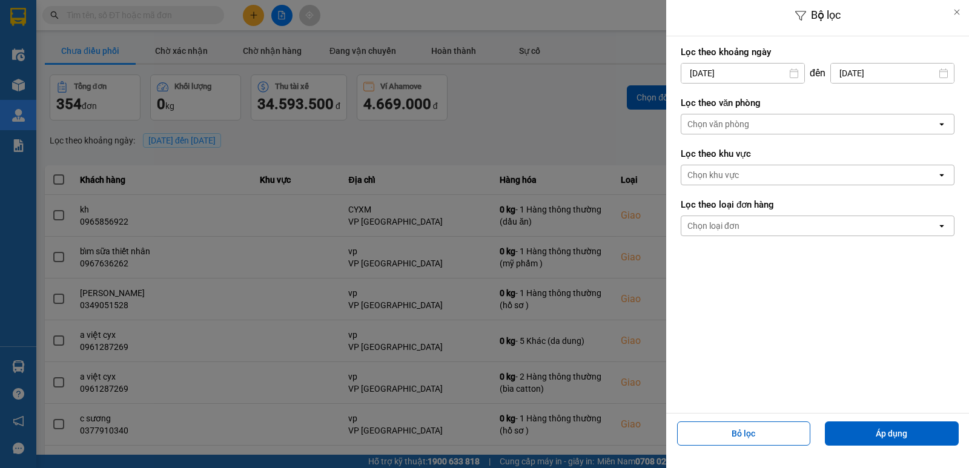
click at [723, 75] on input "[DATE]" at bounding box center [742, 73] width 123 height 19
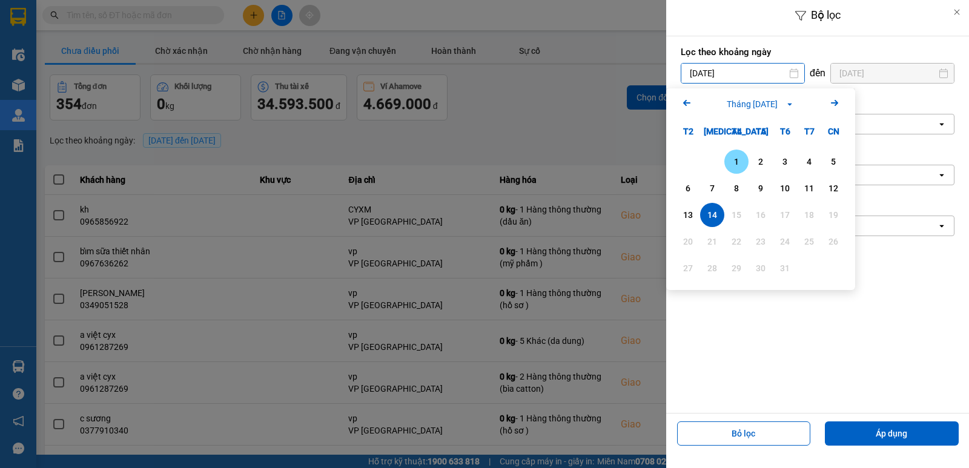
click at [734, 164] on div "1" at bounding box center [736, 161] width 17 height 15
type input "[DATE]"
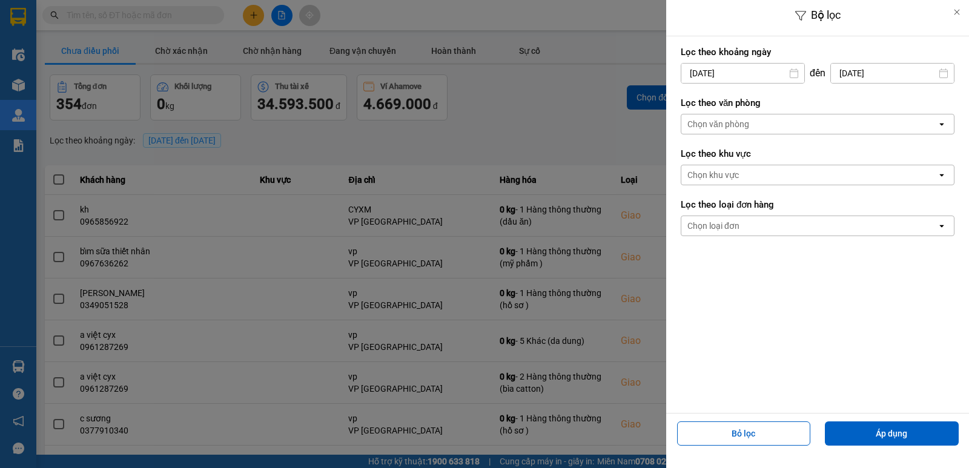
click at [726, 125] on div "Chọn văn phòng" at bounding box center [719, 124] width 62 height 12
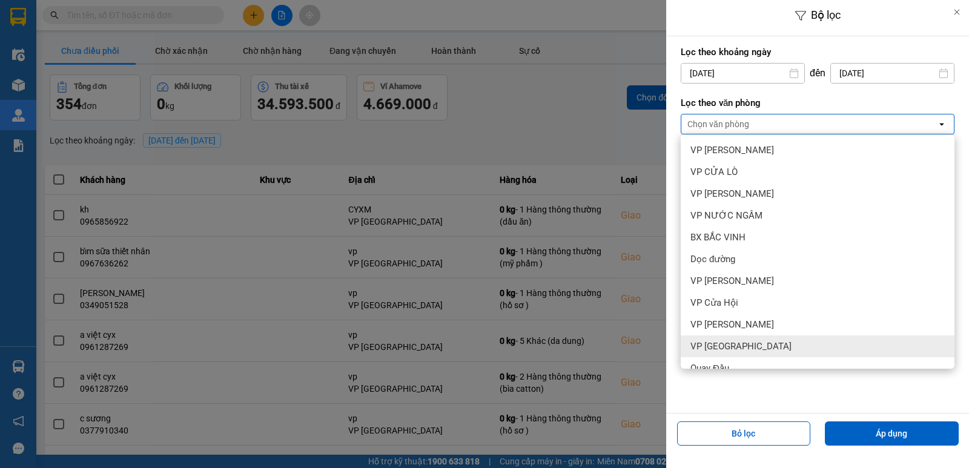
click at [738, 342] on span "VP [GEOGRAPHIC_DATA]" at bounding box center [741, 346] width 101 height 12
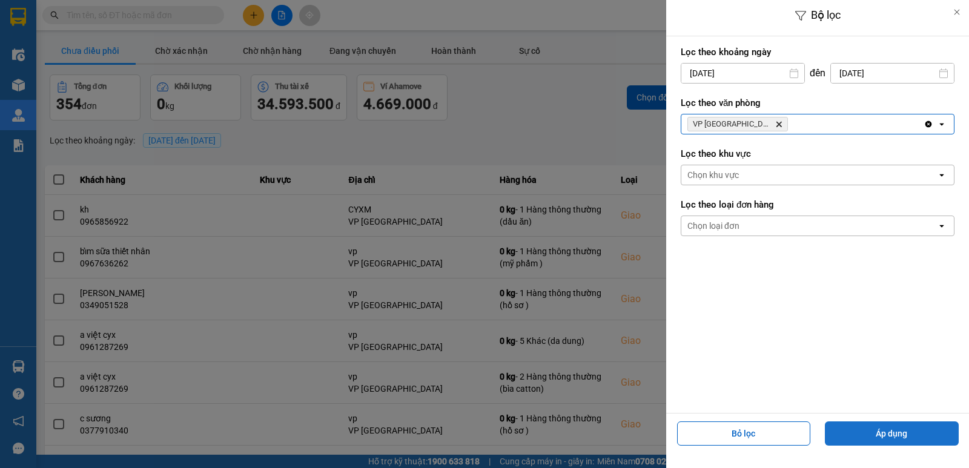
click at [880, 432] on button "Áp dụng" at bounding box center [892, 434] width 134 height 24
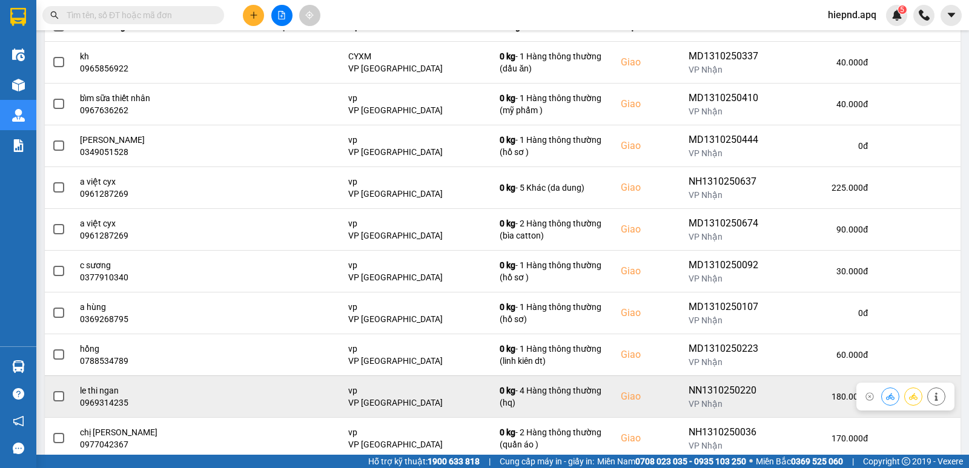
scroll to position [182, 0]
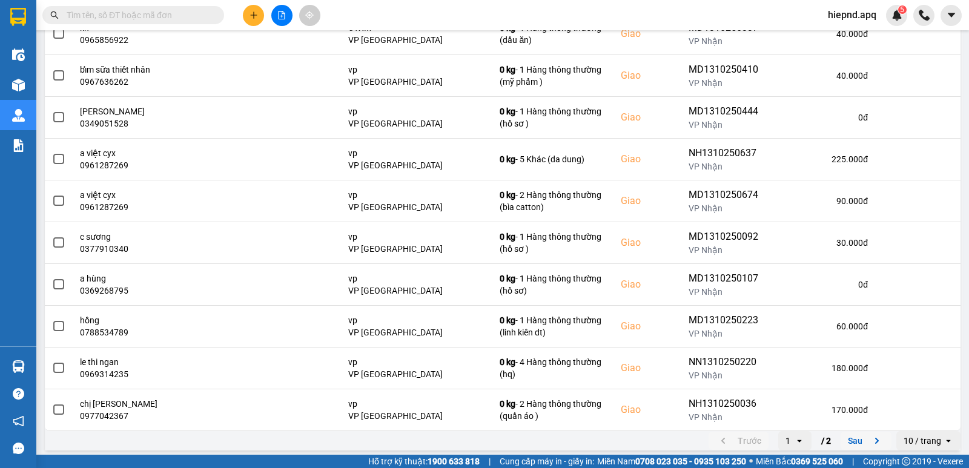
click at [870, 439] on icon "next page. current page 1 / 2" at bounding box center [877, 441] width 15 height 15
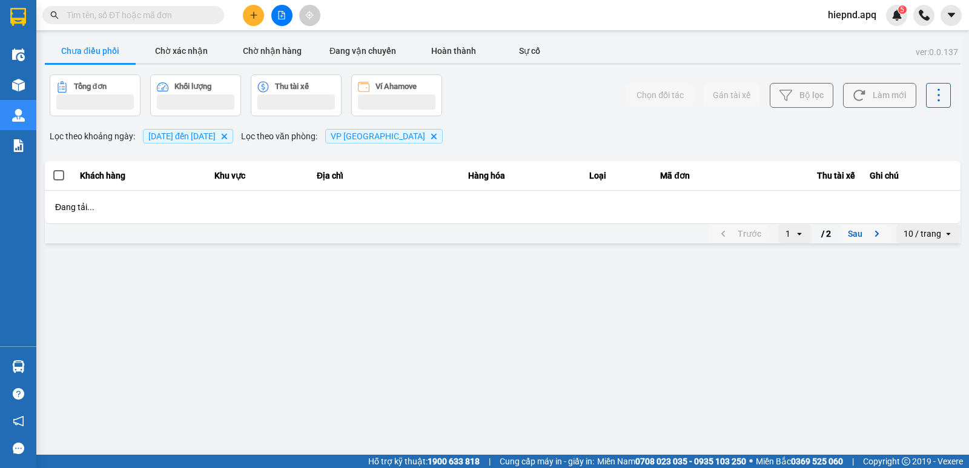
scroll to position [0, 0]
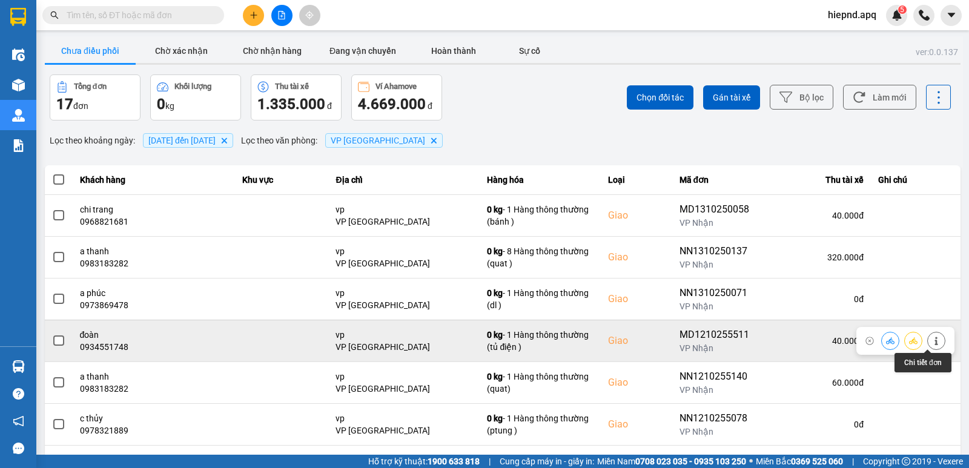
click at [928, 336] on button at bounding box center [936, 340] width 17 height 21
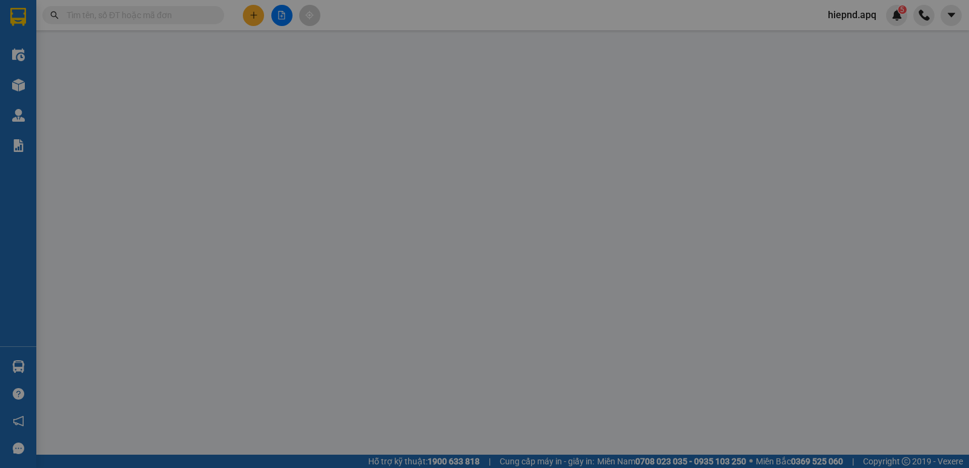
type input "0936581777"
type input "a cường"
type input "0934551748"
type input "đoàn"
checkbox input "true"
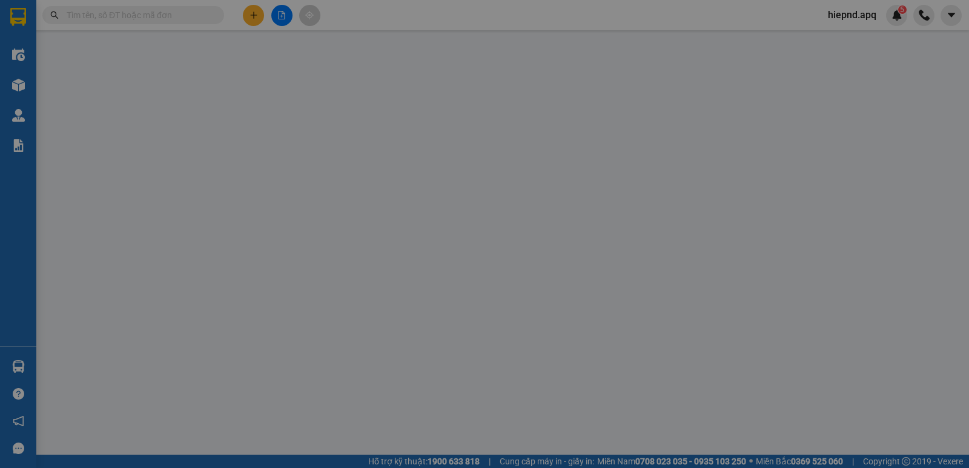
type input "vp"
type input "0"
type input "40.000"
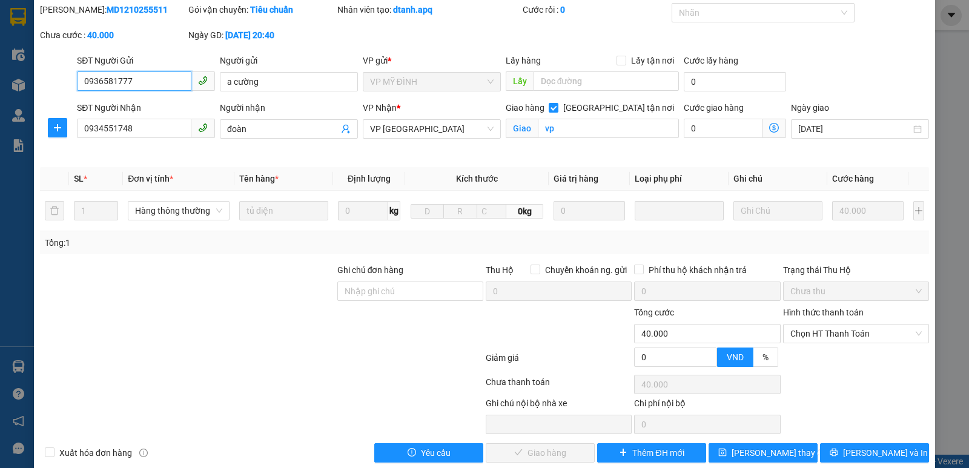
scroll to position [59, 0]
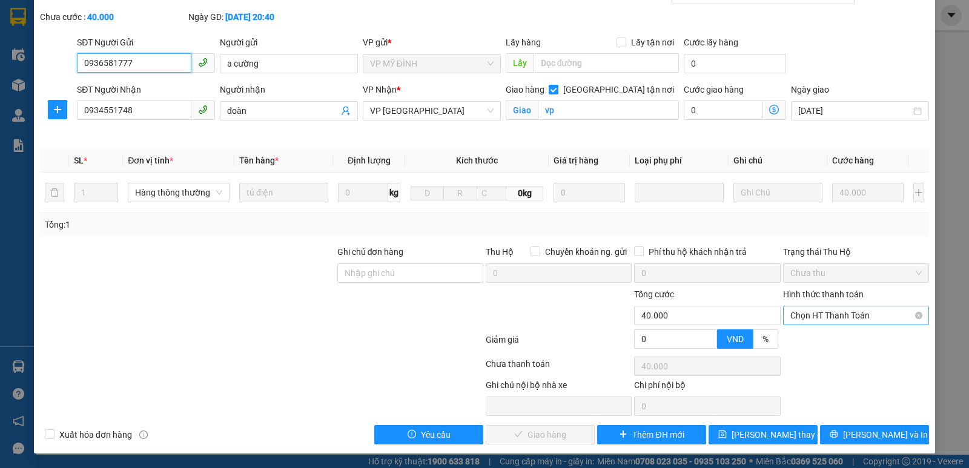
click at [809, 316] on span "Chọn HT Thanh Toán" at bounding box center [855, 316] width 131 height 18
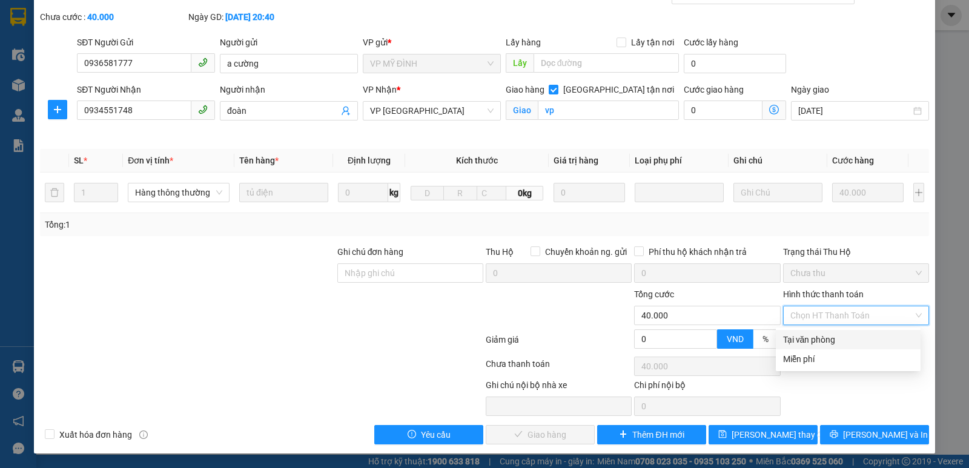
click at [804, 336] on div "Tại văn phòng" at bounding box center [848, 339] width 130 height 13
type input "0"
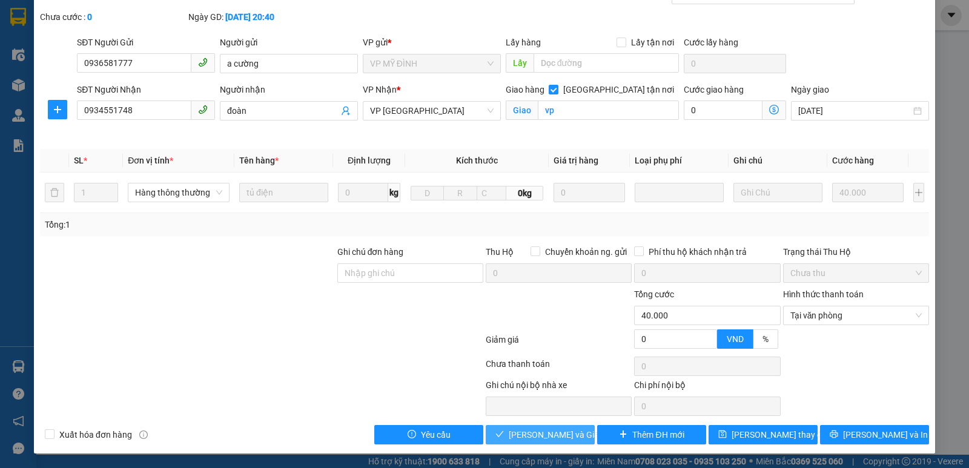
click at [563, 435] on span "[PERSON_NAME] và Giao hàng" at bounding box center [567, 434] width 116 height 13
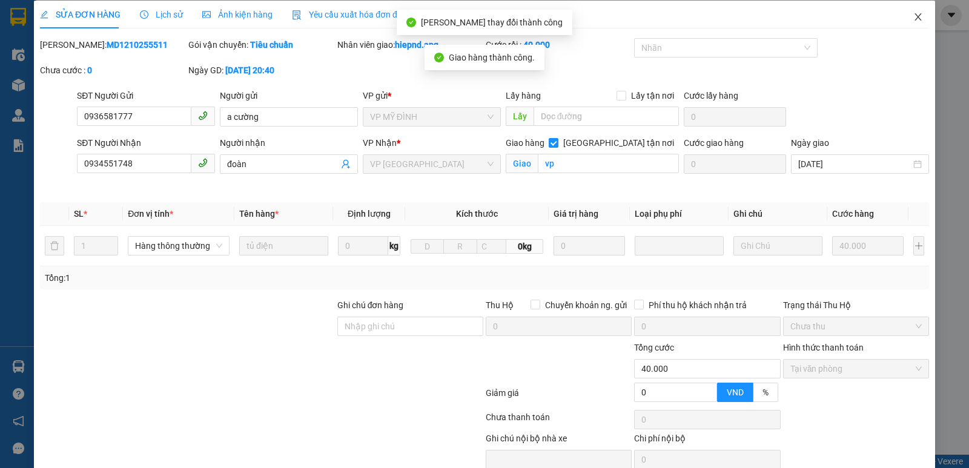
scroll to position [0, 0]
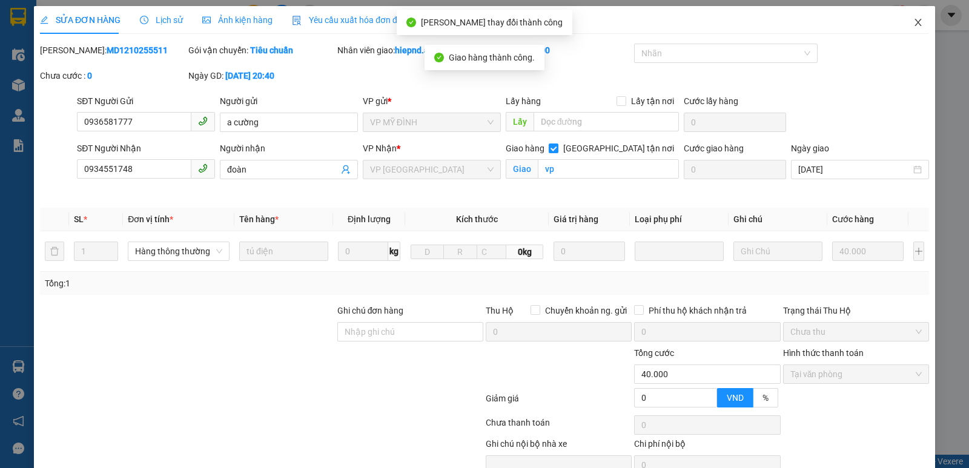
click at [909, 18] on span "Close" at bounding box center [918, 23] width 34 height 34
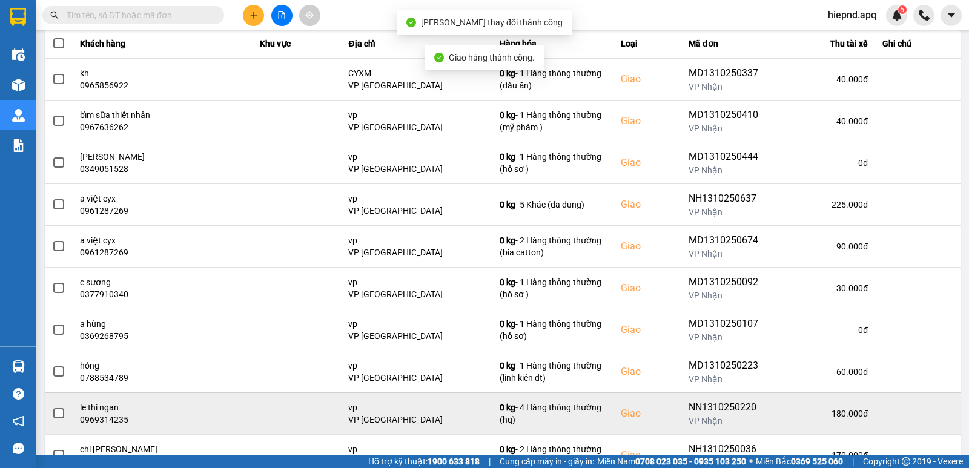
scroll to position [186, 0]
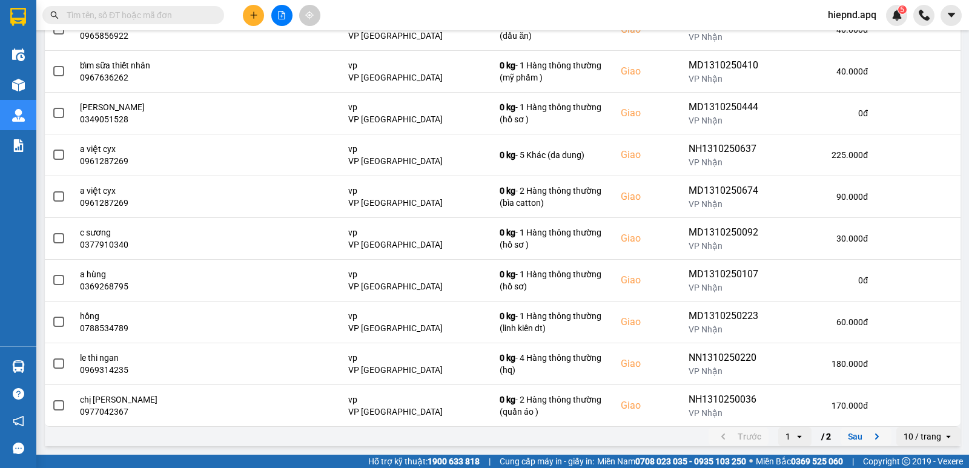
click at [870, 438] on icon "next page. current page 1 / 2" at bounding box center [877, 436] width 15 height 15
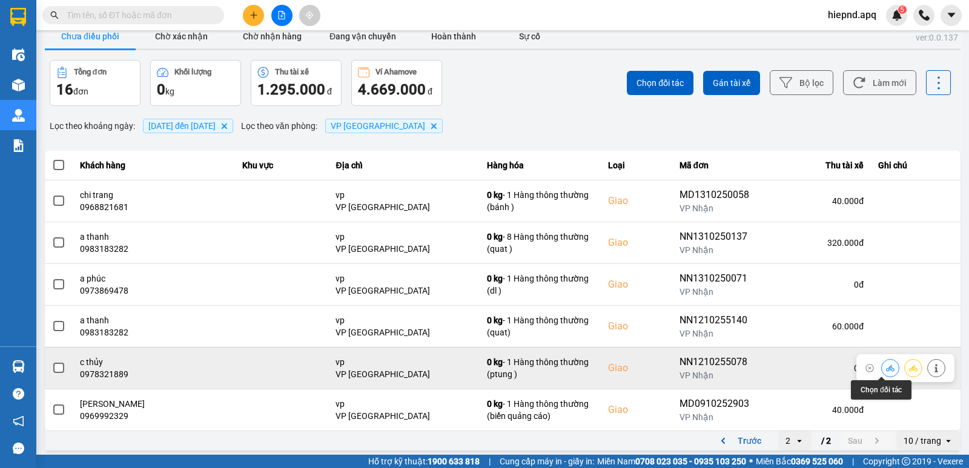
scroll to position [19, 0]
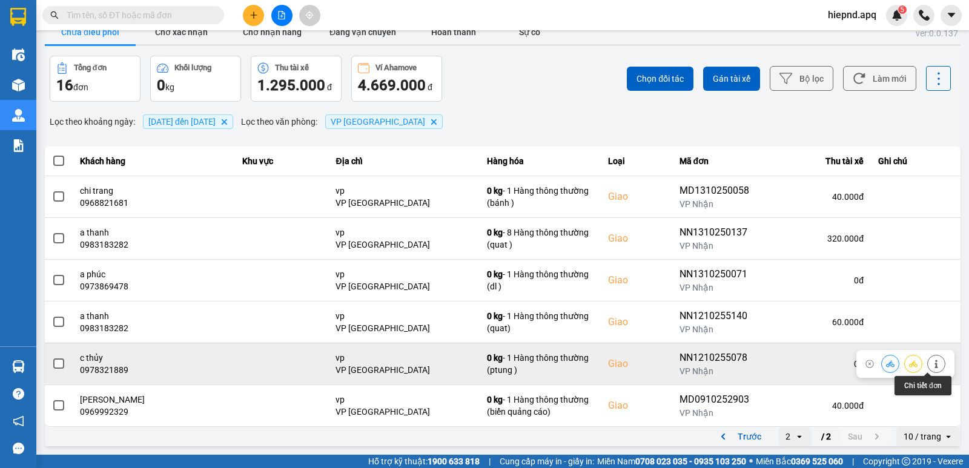
click at [932, 362] on icon at bounding box center [936, 364] width 8 height 8
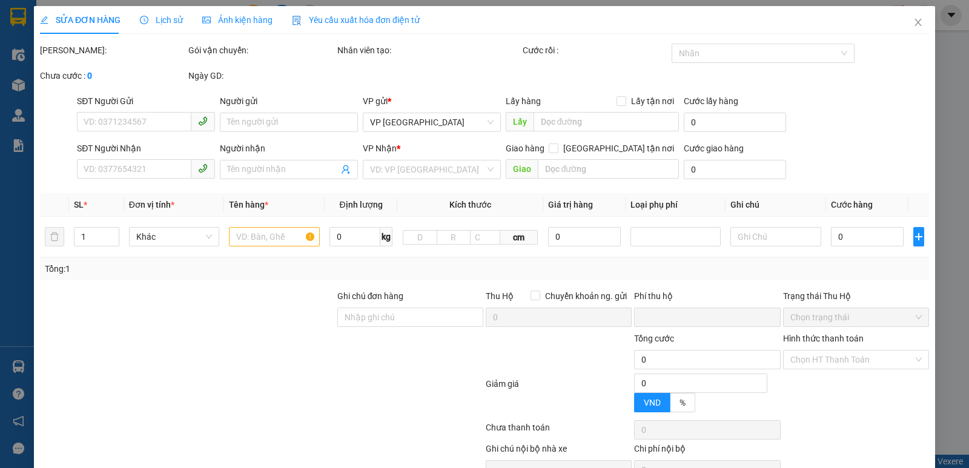
type input "0778410000"
type input "0978321889"
type input "c thủy"
checkbox input "true"
type input "vp"
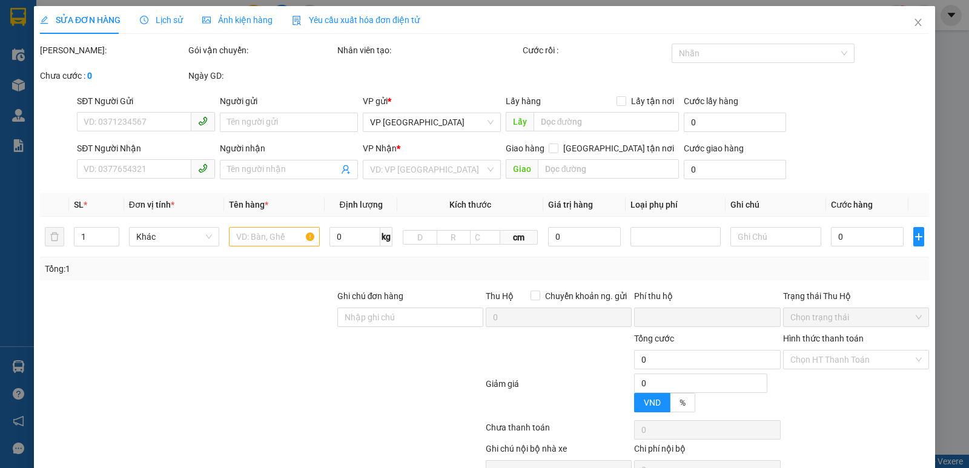
type input "0"
type input "40.000"
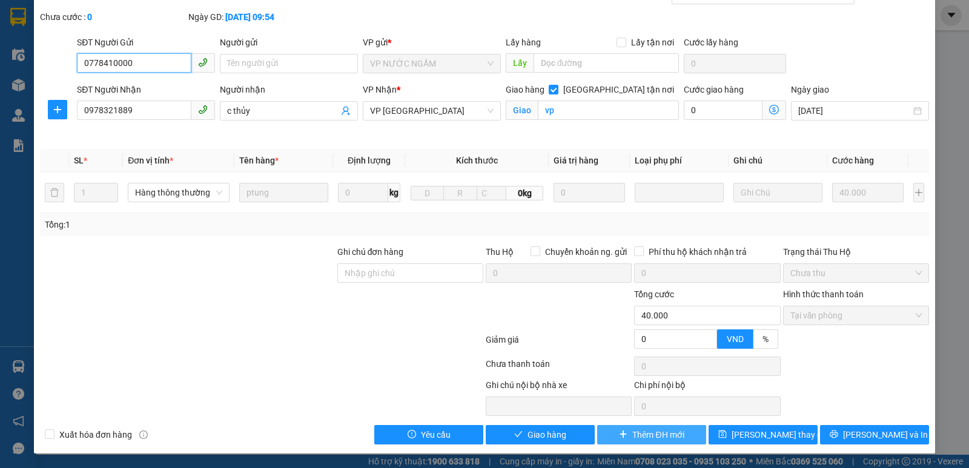
scroll to position [59, 0]
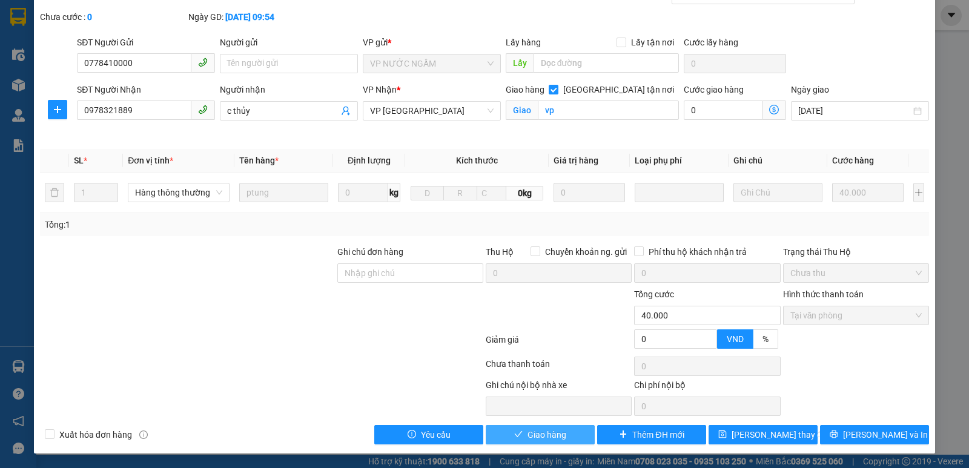
click at [567, 431] on button "Giao hàng" at bounding box center [540, 434] width 109 height 19
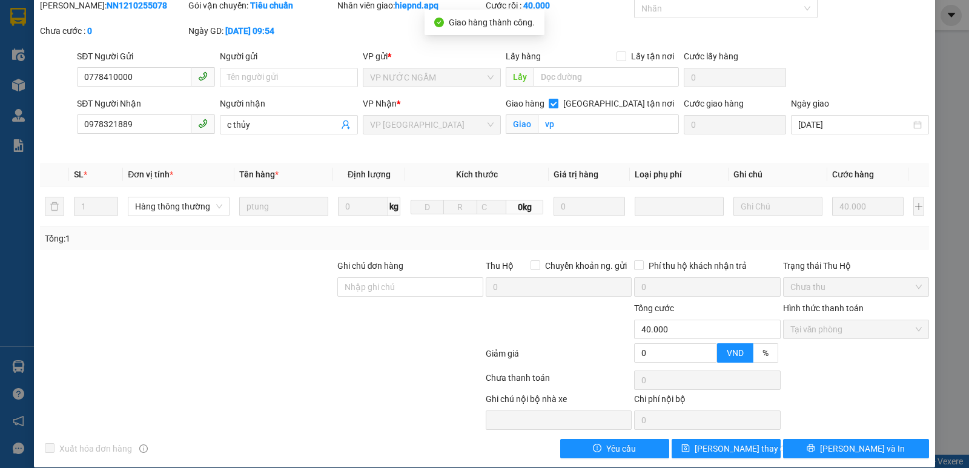
scroll to position [0, 0]
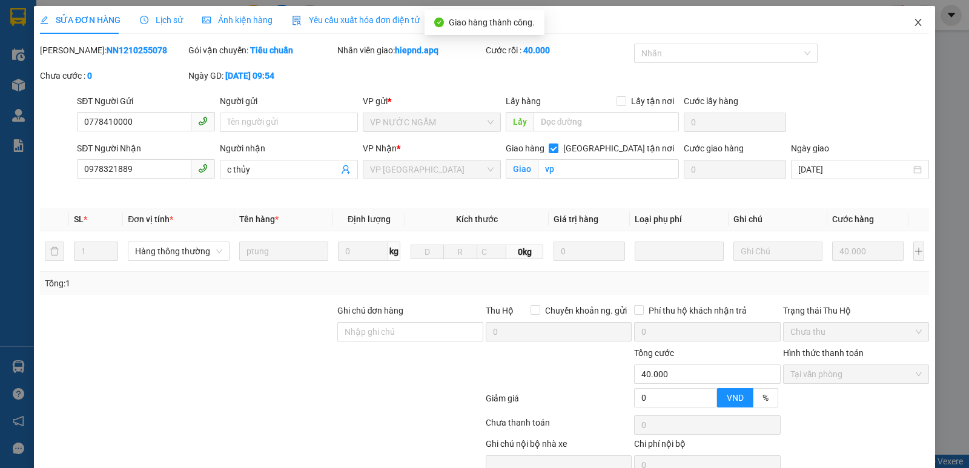
click at [913, 19] on icon "close" at bounding box center [918, 23] width 10 height 10
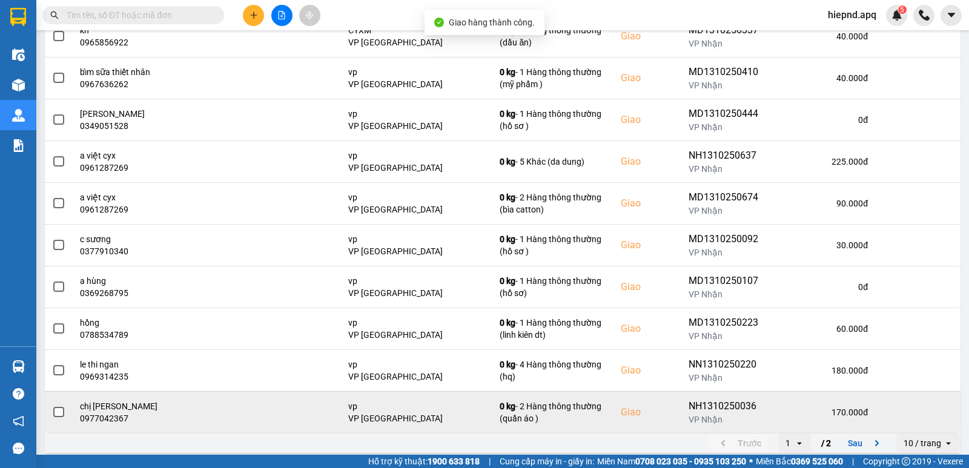
scroll to position [186, 0]
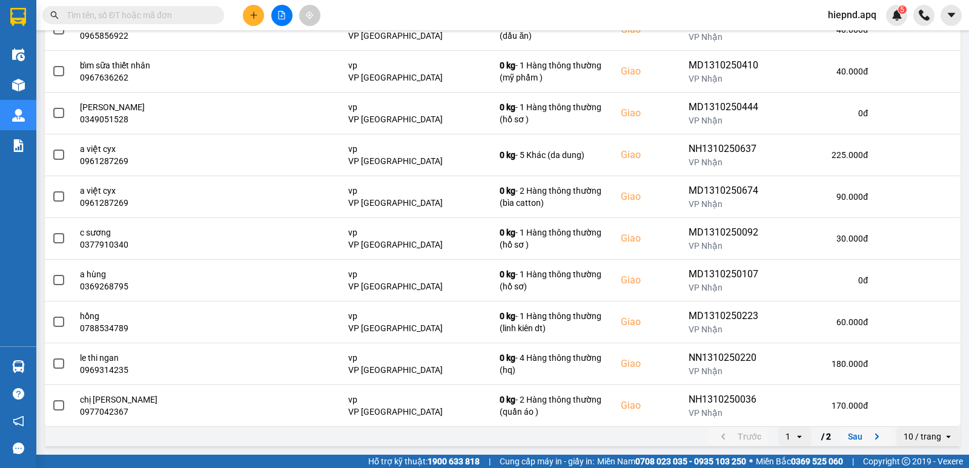
click at [870, 440] on icon "next page. current page 1 / 2" at bounding box center [877, 436] width 15 height 15
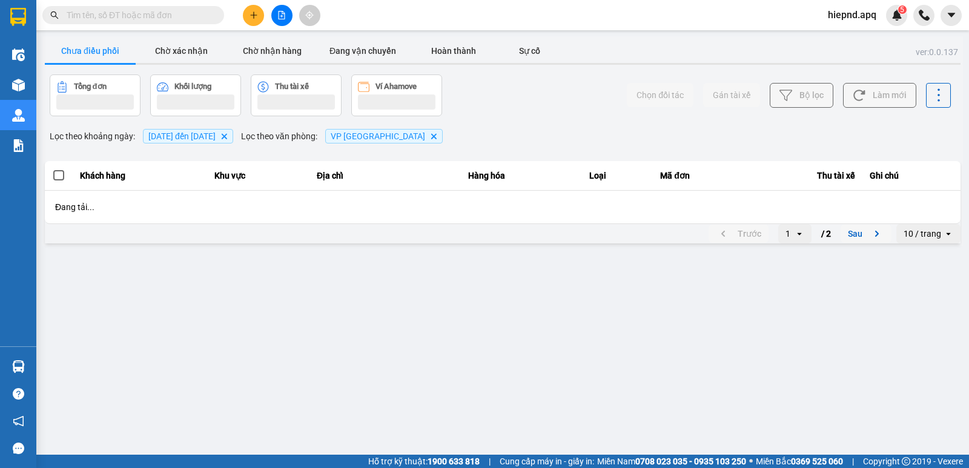
scroll to position [0, 0]
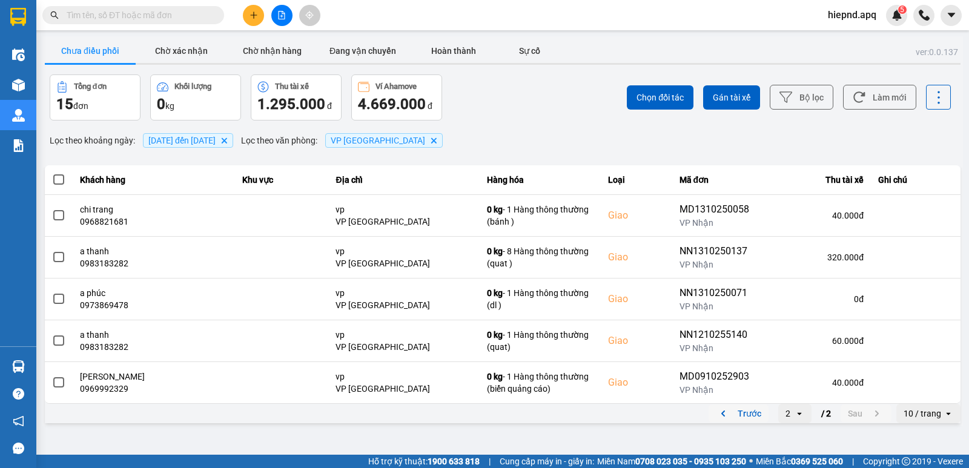
click at [724, 416] on icon "previous page. current page 2 / 2" at bounding box center [723, 413] width 15 height 15
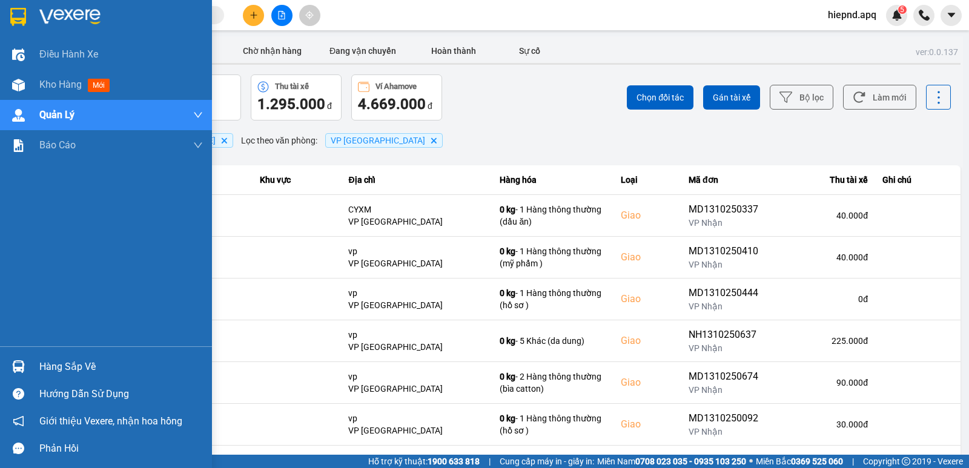
click at [53, 366] on div "Hàng sắp về" at bounding box center [121, 367] width 164 height 18
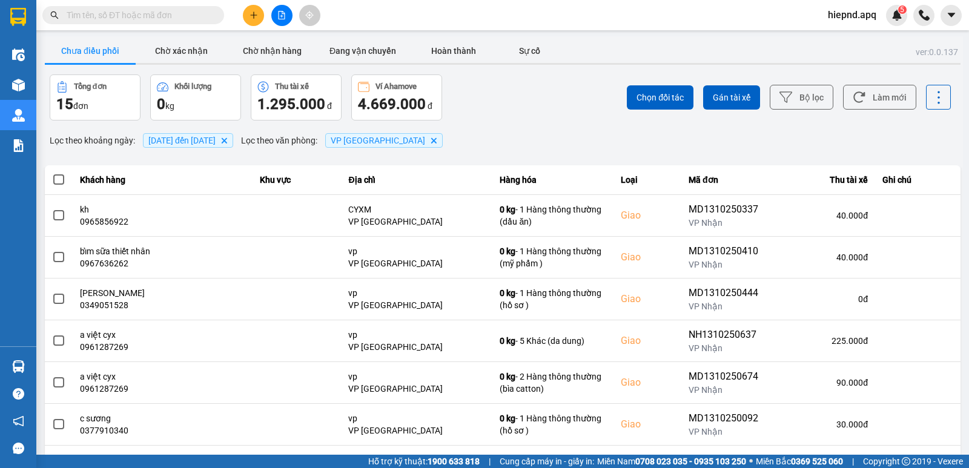
click at [509, 139] on section "Kết quả tìm kiếm ( 0 ) Bộ lọc No Data hiepnd.apq 5 Điều hành xe Kho hàng mới Qu…" at bounding box center [484, 234] width 969 height 468
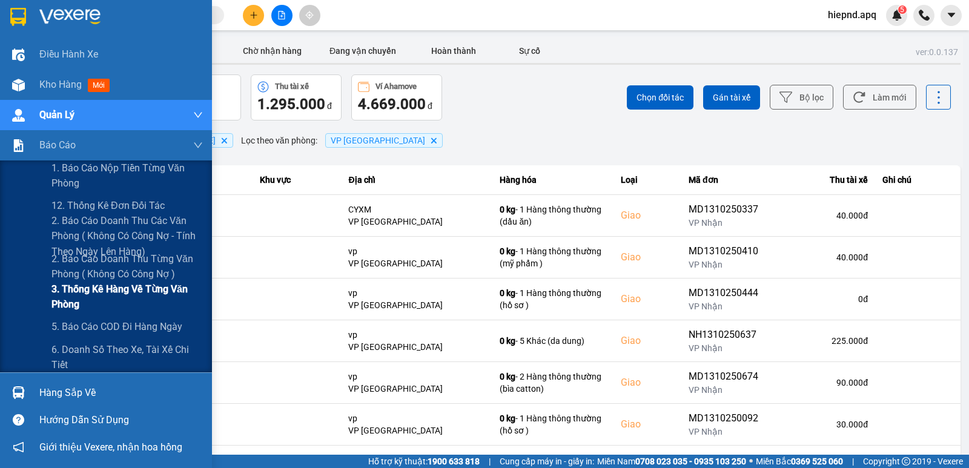
click at [131, 298] on span "3. Thống kê hàng về từng văn phòng" at bounding box center [126, 297] width 151 height 30
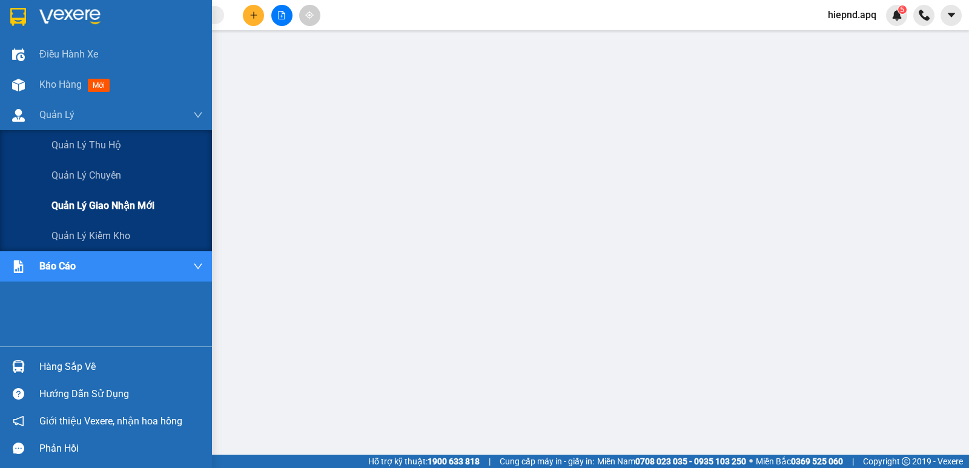
click at [99, 204] on span "Quản lý giao nhận mới" at bounding box center [102, 205] width 103 height 15
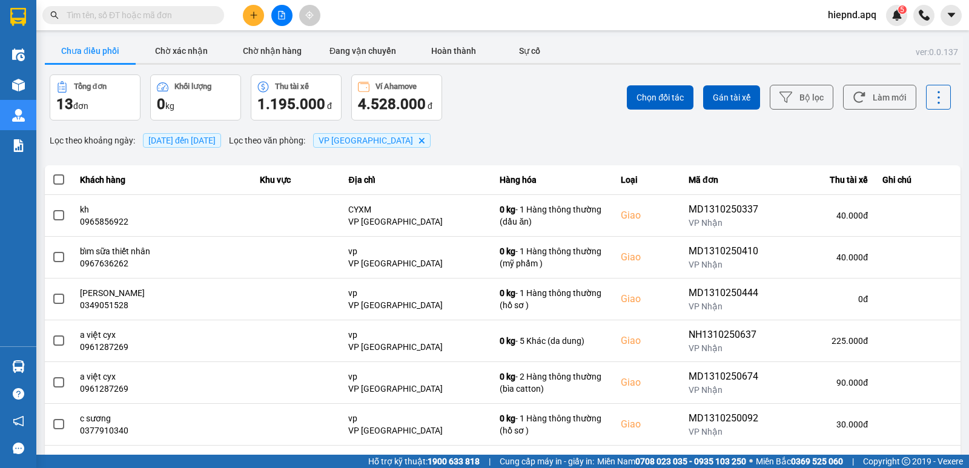
click at [221, 145] on span "[DATE] đến [DATE]" at bounding box center [182, 140] width 78 height 15
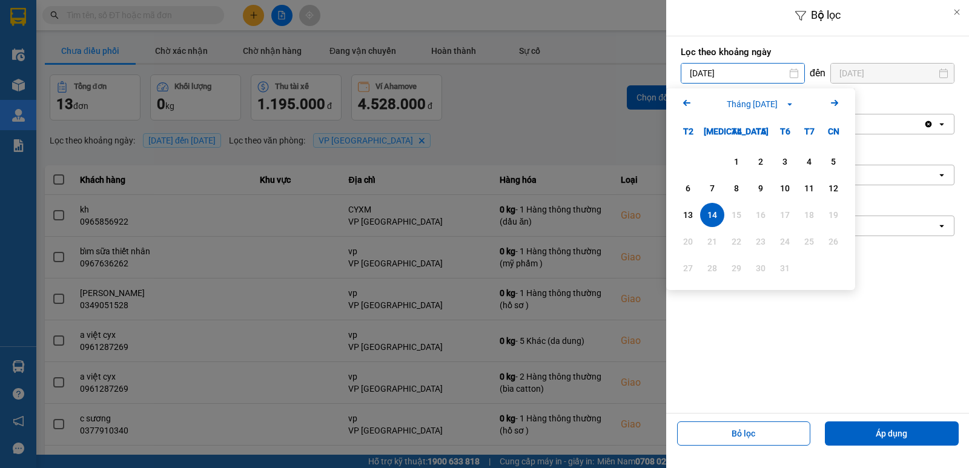
click at [729, 76] on input "[DATE]" at bounding box center [742, 73] width 123 height 19
click at [737, 159] on div "1" at bounding box center [736, 161] width 17 height 15
type input "[DATE]"
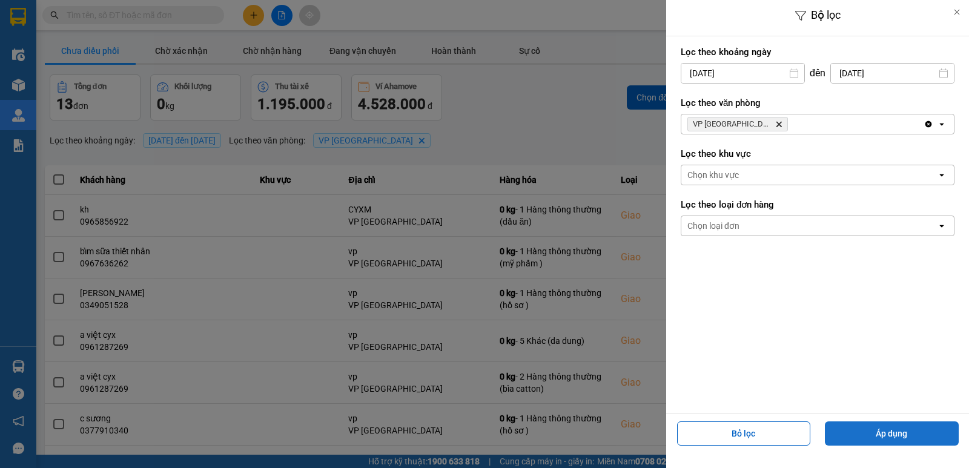
click at [875, 429] on button "Áp dụng" at bounding box center [892, 434] width 134 height 24
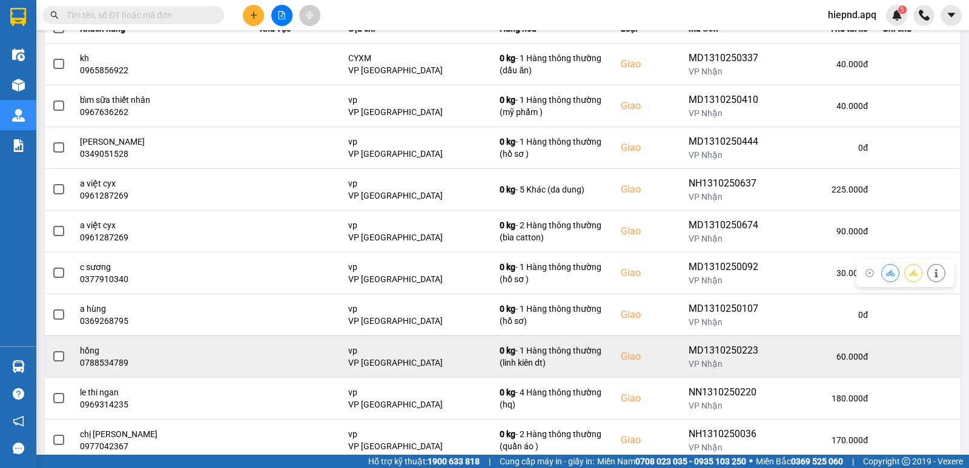
scroll to position [182, 0]
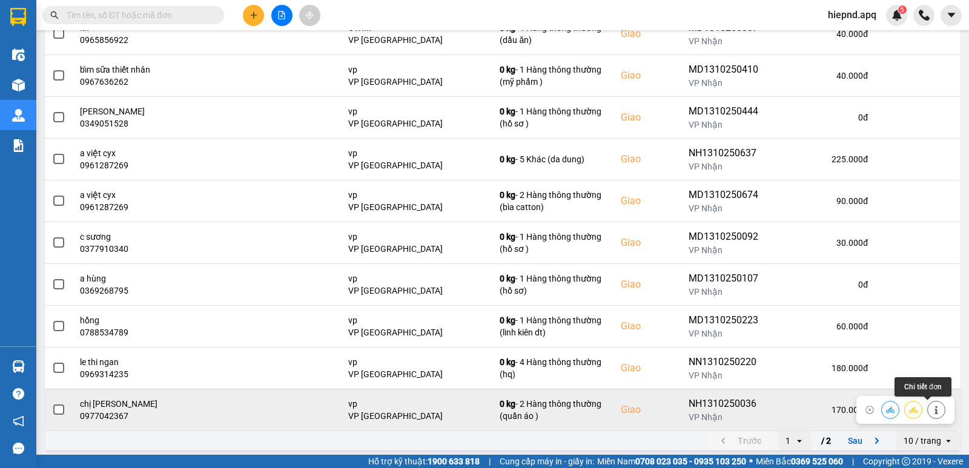
click at [932, 408] on icon at bounding box center [936, 410] width 8 height 8
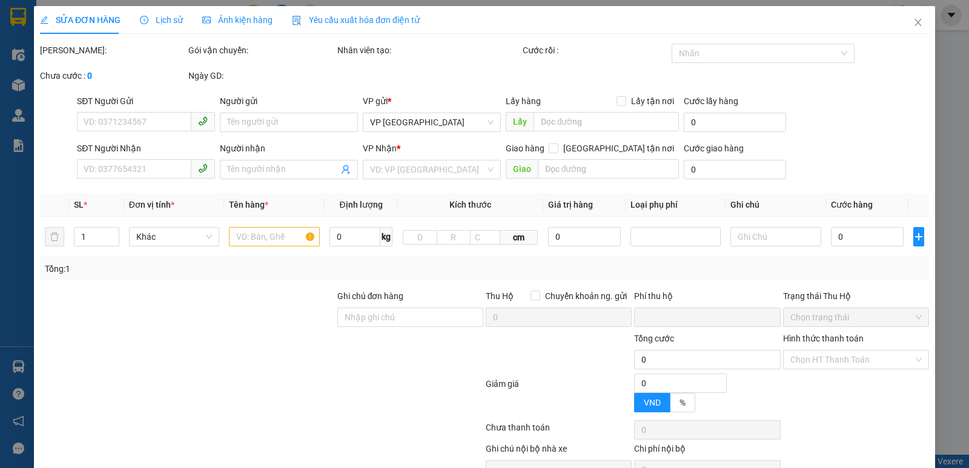
type input "0934567228"
type input "khách"
type input "0977042367"
type input "chị [PERSON_NAME]"
checkbox input "true"
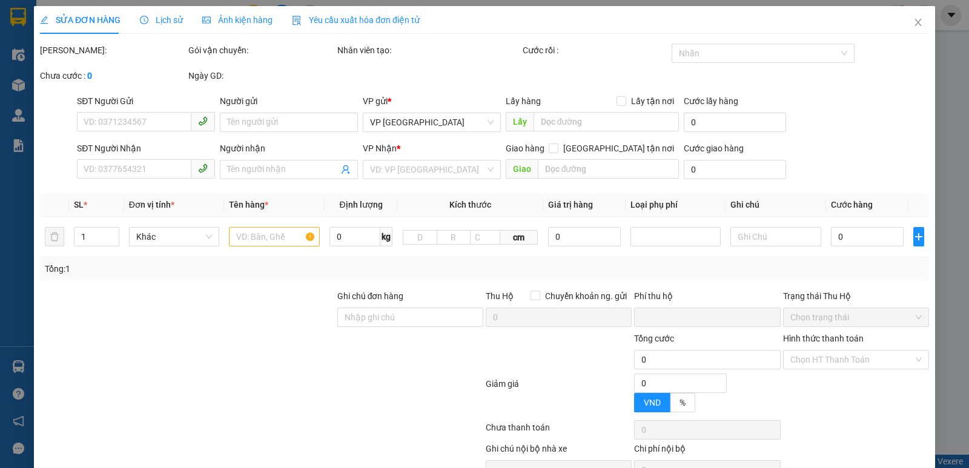
type input "vp"
type input "0"
type input "170.000"
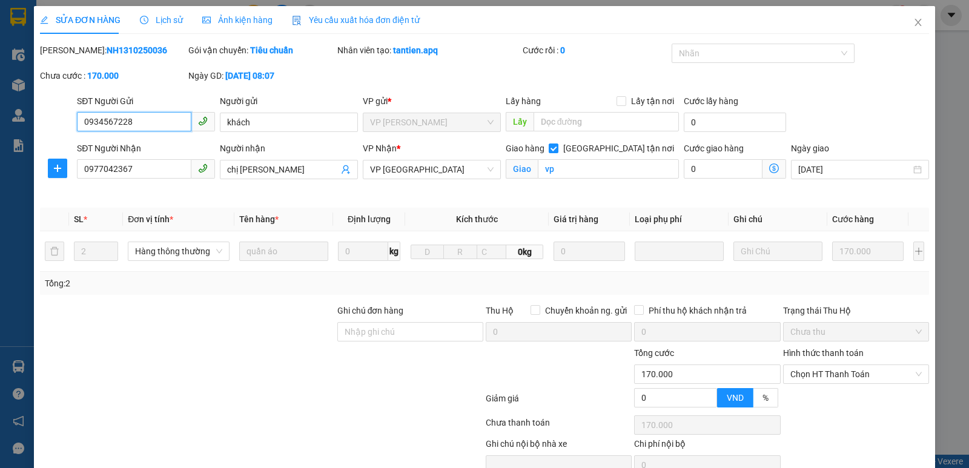
scroll to position [59, 0]
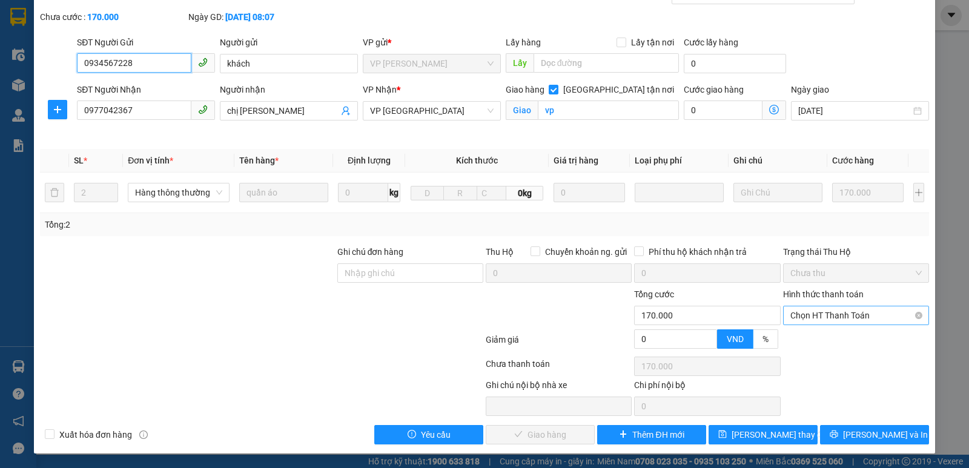
click at [826, 317] on span "Chọn HT Thanh Toán" at bounding box center [855, 316] width 131 height 18
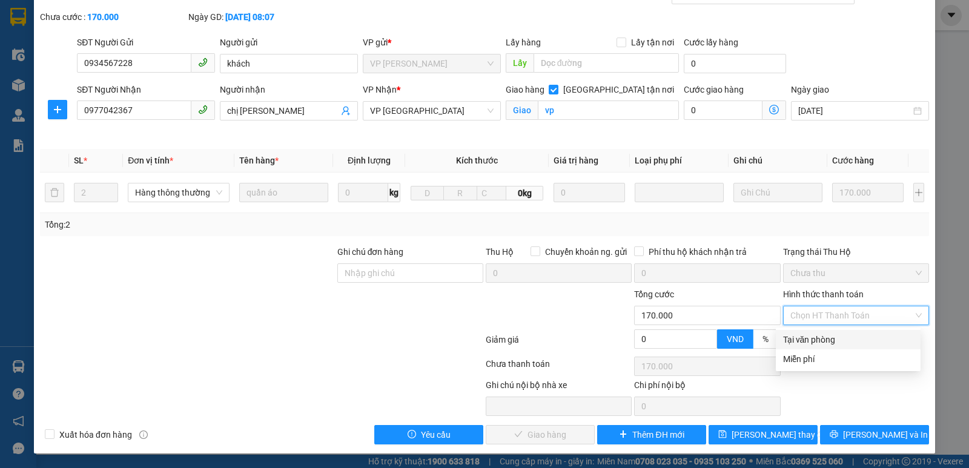
click at [828, 337] on div "Tại văn phòng" at bounding box center [848, 339] width 130 height 13
type input "0"
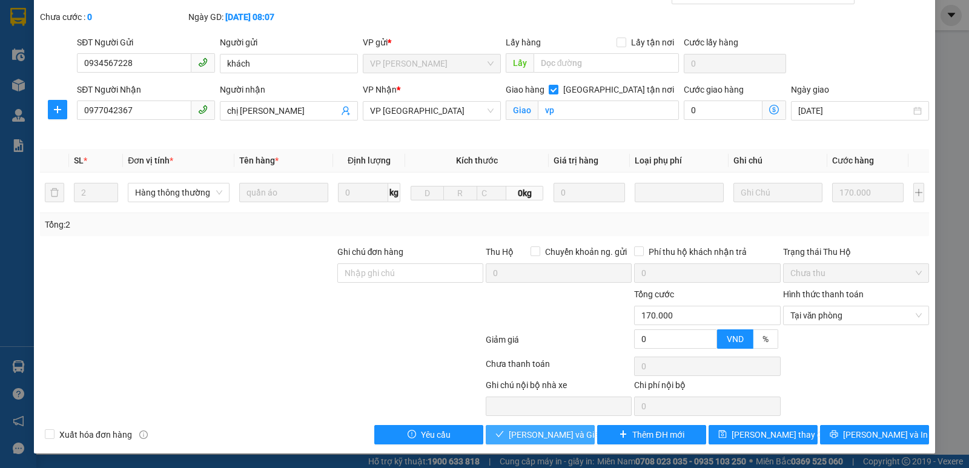
click at [565, 436] on span "[PERSON_NAME] và Giao hàng" at bounding box center [567, 434] width 116 height 13
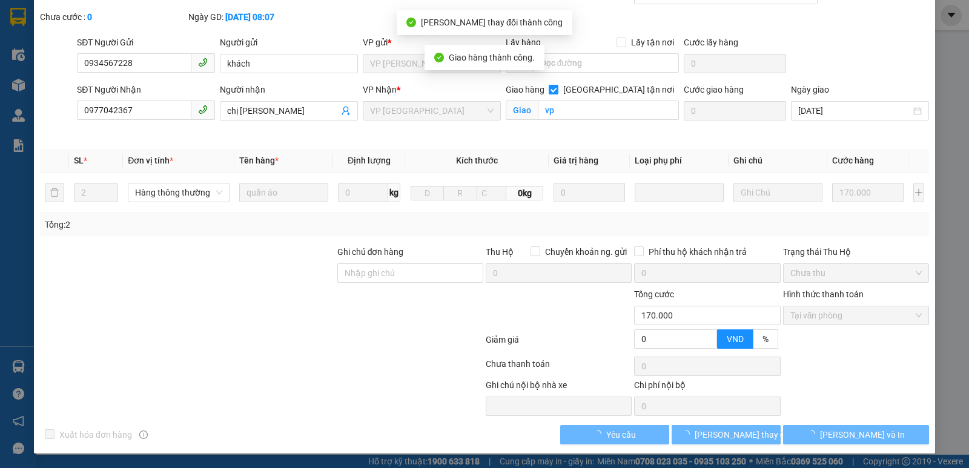
scroll to position [0, 0]
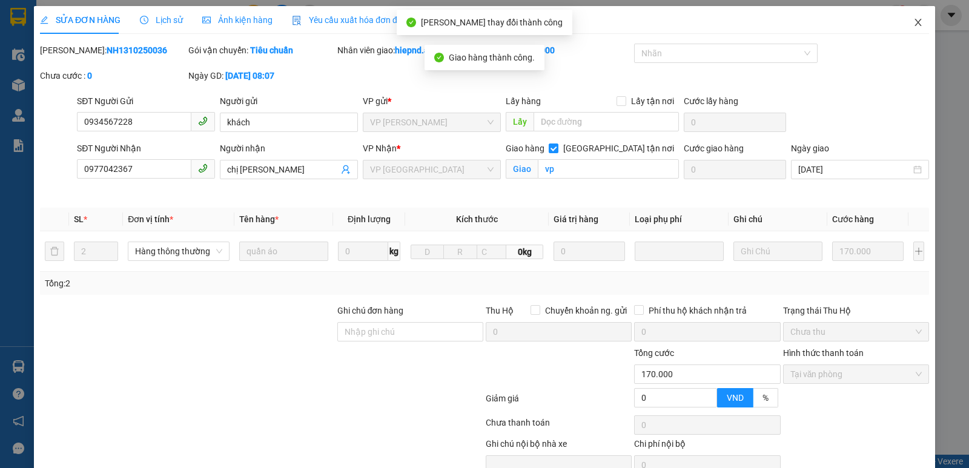
drag, startPoint x: 905, startPoint y: 18, endPoint x: 903, endPoint y: 30, distance: 12.4
click at [903, 24] on span "Close" at bounding box center [918, 23] width 34 height 34
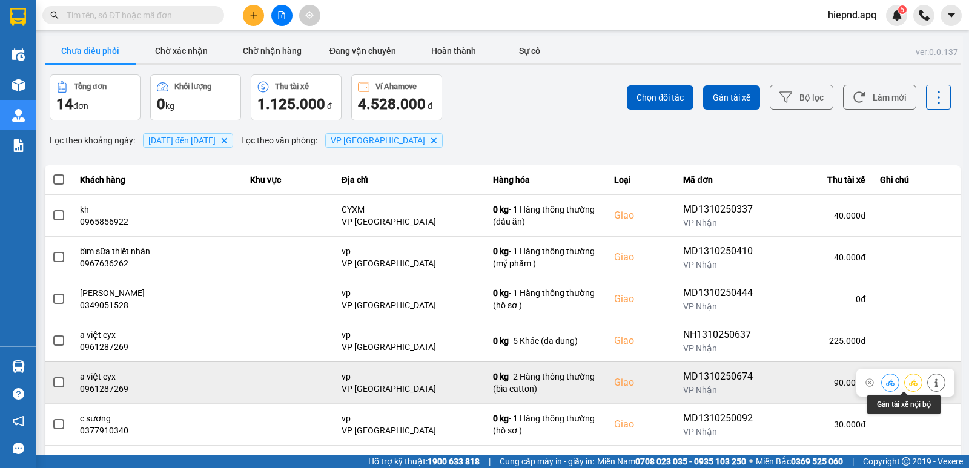
scroll to position [186, 0]
